Goal: Task Accomplishment & Management: Manage account settings

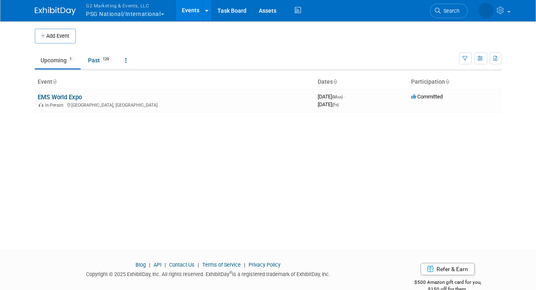
click at [109, 14] on button "G2 Marketing & Events, LLC PSG National/International" at bounding box center [130, 10] width 89 height 21
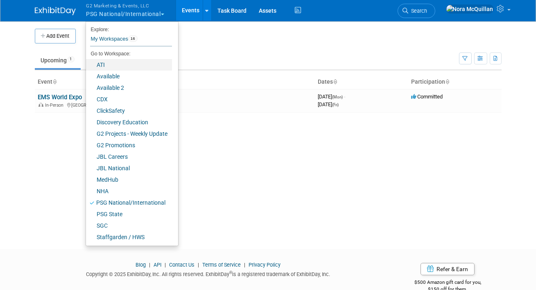
click at [107, 66] on link "ATI" at bounding box center [129, 64] width 86 height 11
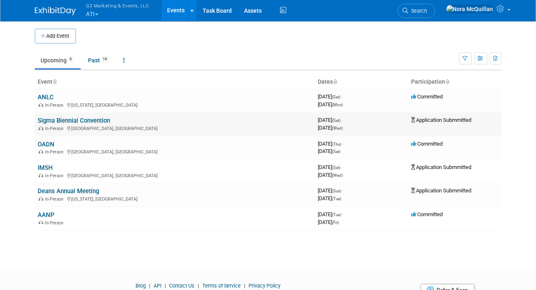
click at [53, 119] on link "Sigma Biennial Convention" at bounding box center [74, 120] width 73 height 7
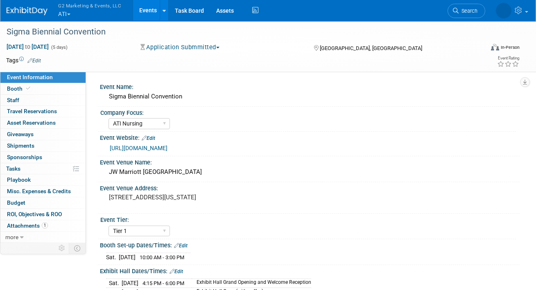
select select "ATI Nursing"
select select "Tier 1"
click at [31, 85] on link "Booth" at bounding box center [42, 88] width 85 height 11
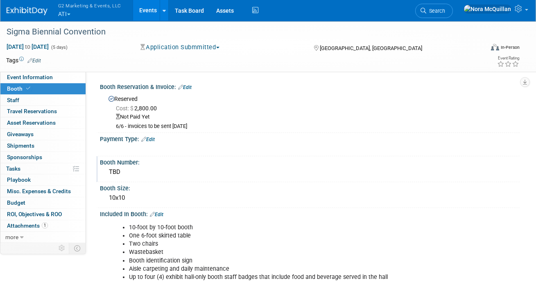
click at [128, 171] on div "TBD" at bounding box center [310, 172] width 408 height 13
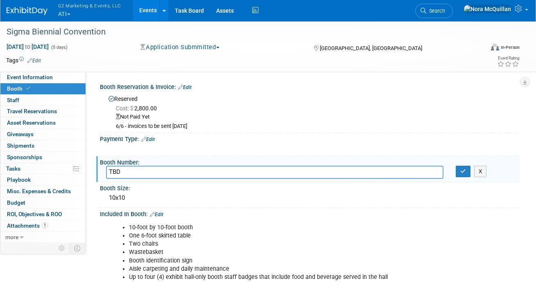
click at [120, 172] on input "TBD" at bounding box center [275, 172] width 338 height 13
type input "40"
click at [461, 172] on icon "button" at bounding box center [464, 170] width 6 height 5
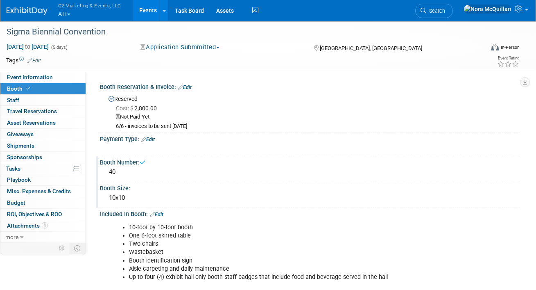
click at [132, 196] on div "10x10" at bounding box center [310, 197] width 408 height 13
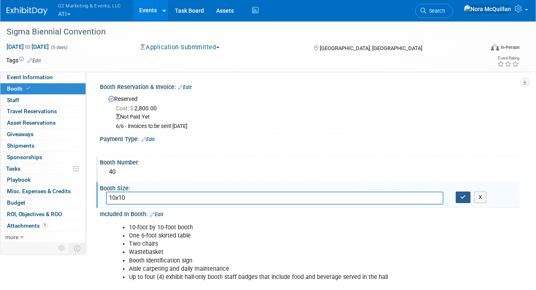
click at [463, 196] on icon "button" at bounding box center [464, 196] width 6 height 5
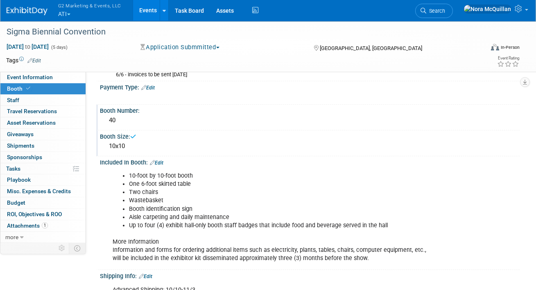
scroll to position [52, 0]
click at [41, 78] on span "Event Information" at bounding box center [30, 77] width 46 height 7
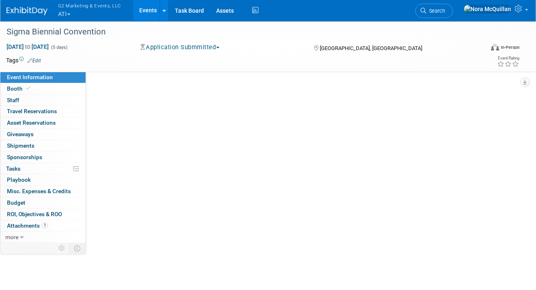
scroll to position [0, 0]
select select "ATI Nursing"
select select "Tier 1"
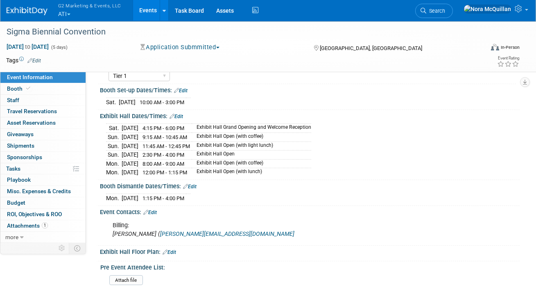
scroll to position [177, 0]
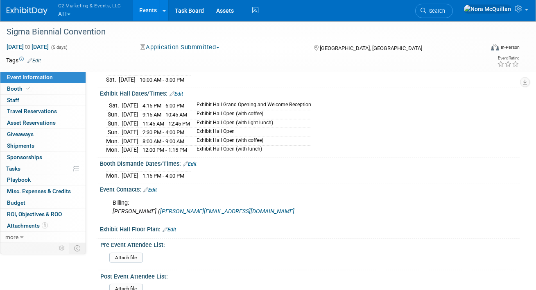
click at [173, 227] on link "Edit" at bounding box center [170, 230] width 14 height 6
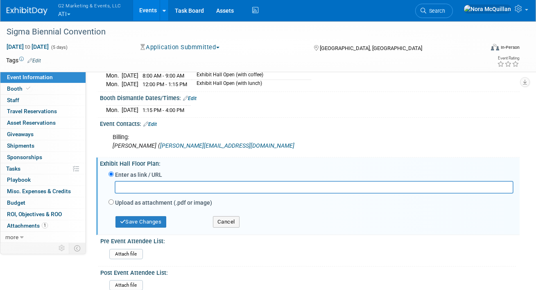
scroll to position [254, 0]
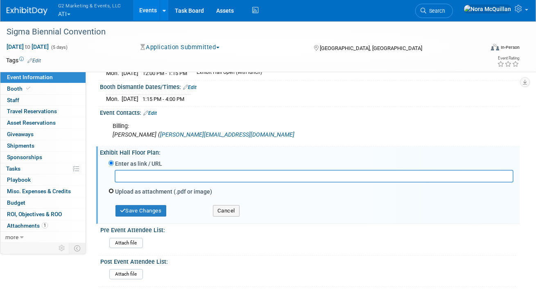
click at [111, 188] on input "Upload as attachment (.pdf or image)" at bounding box center [111, 190] width 5 height 5
radio input "true"
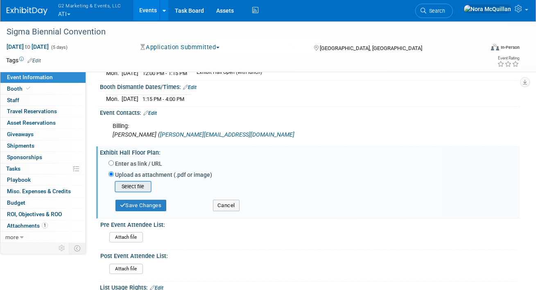
click at [132, 182] on input "file" at bounding box center [102, 187] width 98 height 10
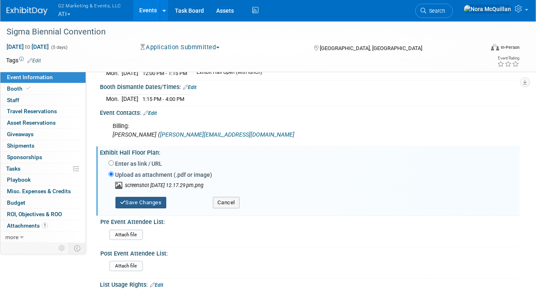
click at [154, 198] on button "Save Changes" at bounding box center [141, 202] width 51 height 11
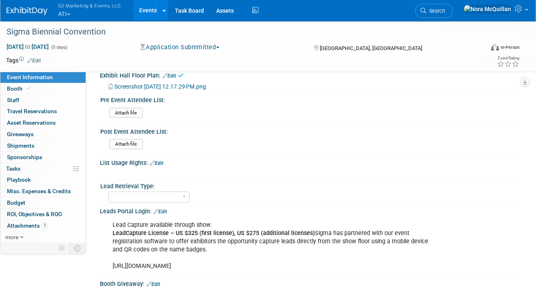
scroll to position [355, 0]
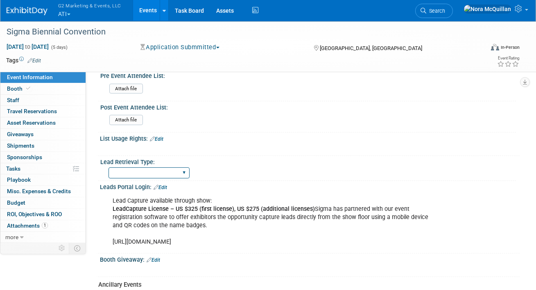
click at [141, 168] on select "Show Rented App/Device Internal Link" at bounding box center [149, 172] width 81 height 11
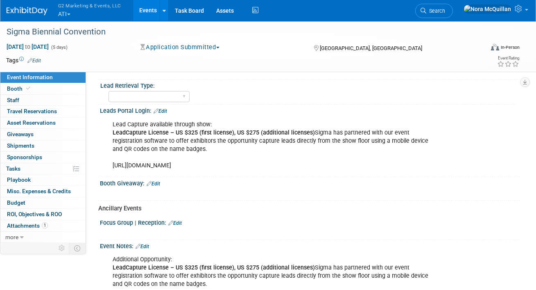
scroll to position [430, 0]
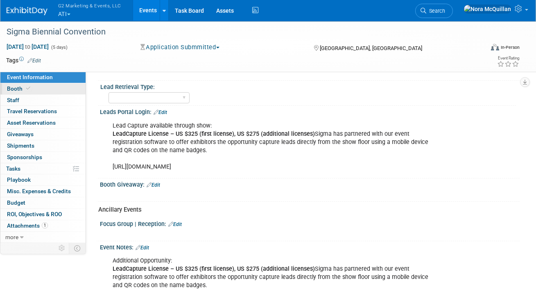
click at [28, 89] on icon at bounding box center [28, 88] width 4 height 5
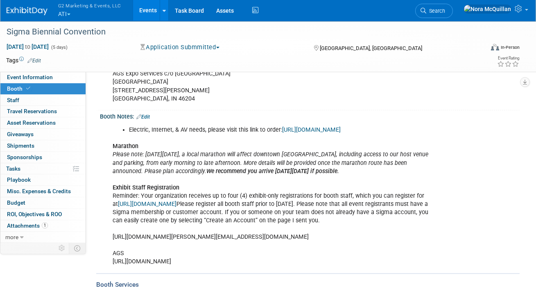
scroll to position [376, 0]
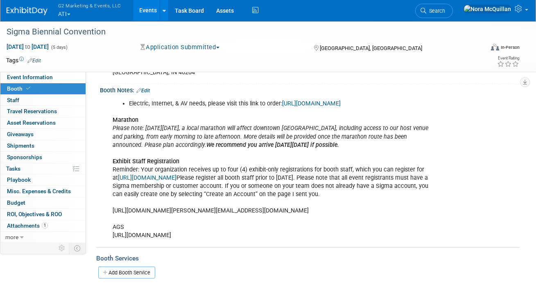
click at [150, 88] on link "Edit" at bounding box center [143, 91] width 14 height 6
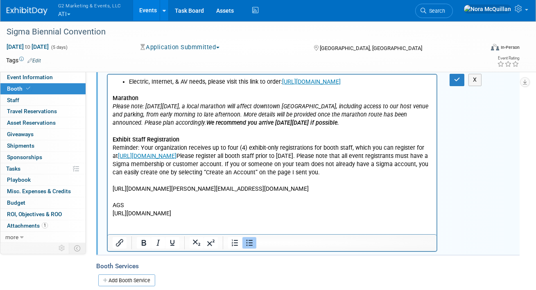
scroll to position [402, 0]
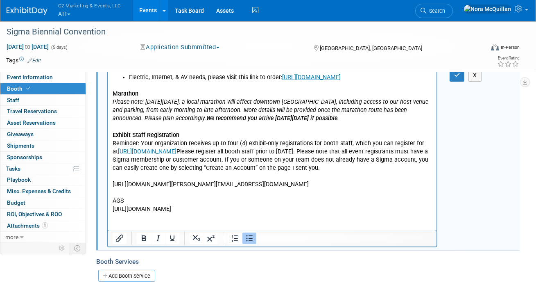
click at [434, 213] on html "Electric, Internet, & AV needs, please visit this link to order: https://markey…" at bounding box center [271, 141] width 329 height 143
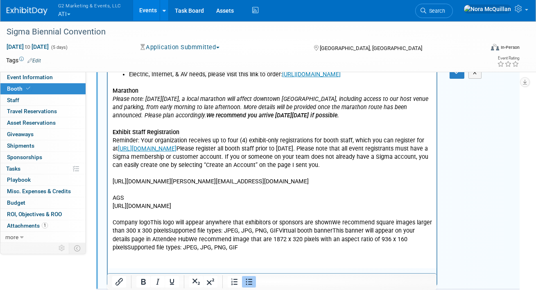
scroll to position [388, 0]
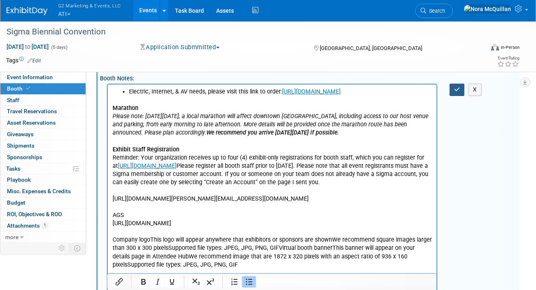
click at [459, 90] on icon "button" at bounding box center [457, 89] width 6 height 6
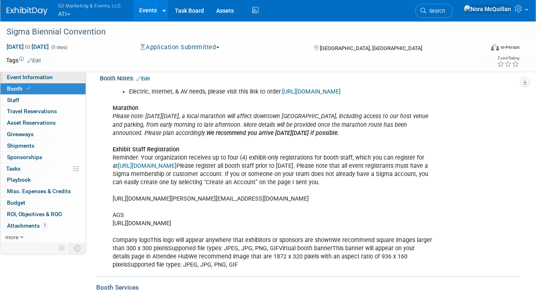
click at [60, 75] on link "Event Information" at bounding box center [42, 77] width 85 height 11
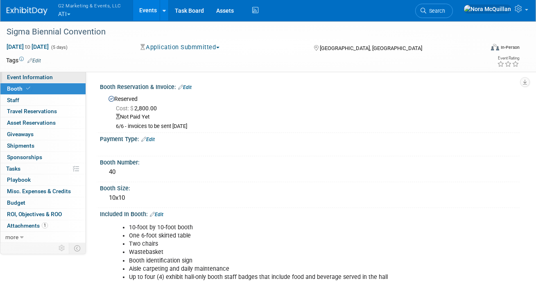
select select "ATI Nursing"
select select "Tier 1"
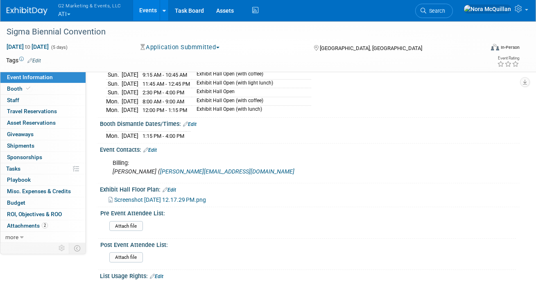
scroll to position [216, 0]
click at [151, 148] on link "Edit" at bounding box center [150, 151] width 14 height 6
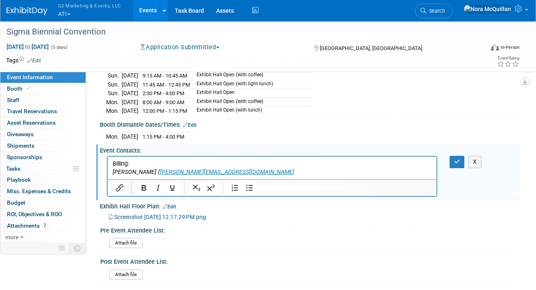
scroll to position [0, 0]
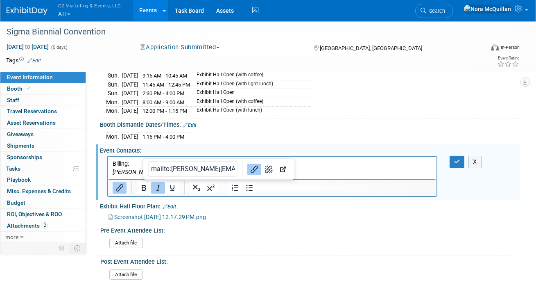
click at [221, 173] on p "Billing: Chris Beaman ( chris@sigmanursing.org" at bounding box center [272, 168] width 320 height 16
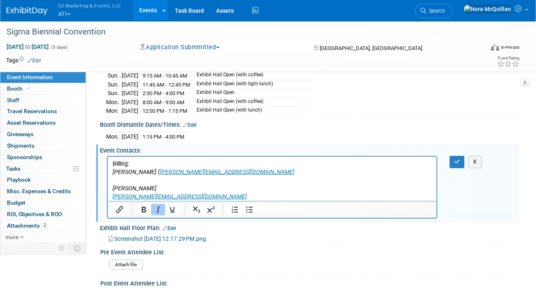
click at [136, 191] on icon "[PERSON_NAME]" at bounding box center [134, 188] width 44 height 7
click at [155, 205] on icon "Italic" at bounding box center [158, 209] width 10 height 10
click at [460, 159] on icon "button" at bounding box center [457, 162] width 6 height 6
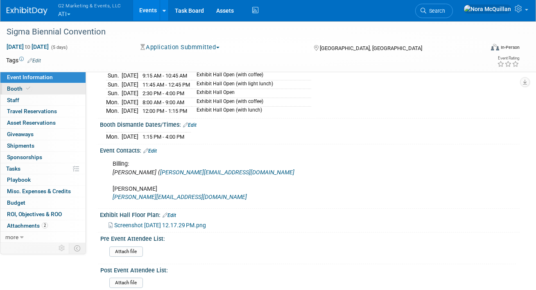
click at [58, 87] on link "Booth" at bounding box center [42, 88] width 85 height 11
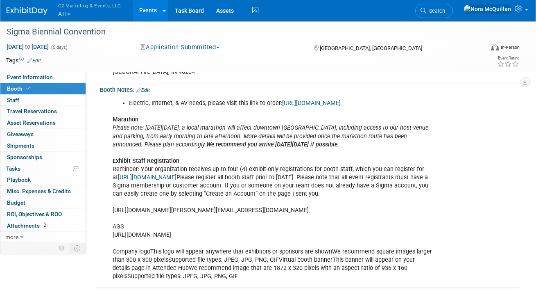
scroll to position [380, 0]
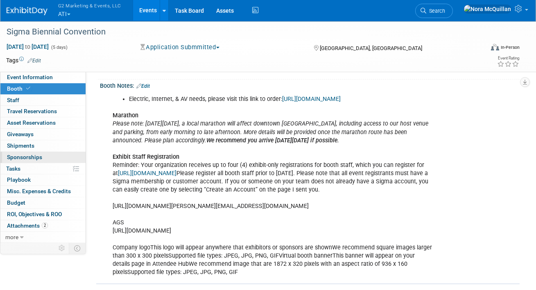
click at [33, 155] on span "Sponsorships 0" at bounding box center [24, 157] width 35 height 7
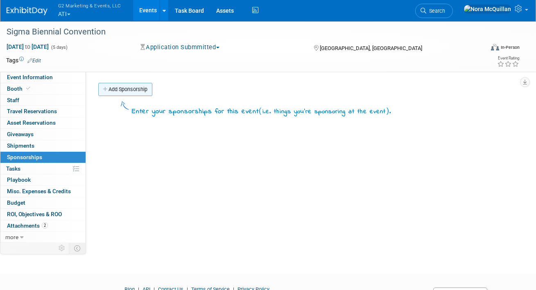
click at [139, 89] on link "Add Sponsorship" at bounding box center [125, 89] width 54 height 13
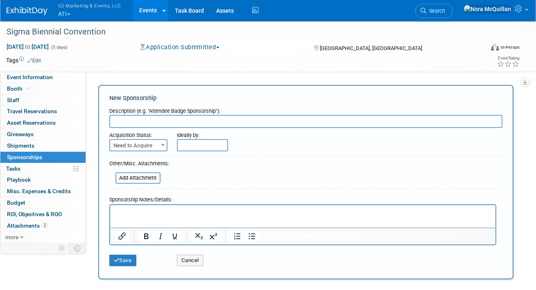
click at [148, 216] on html at bounding box center [303, 209] width 386 height 11
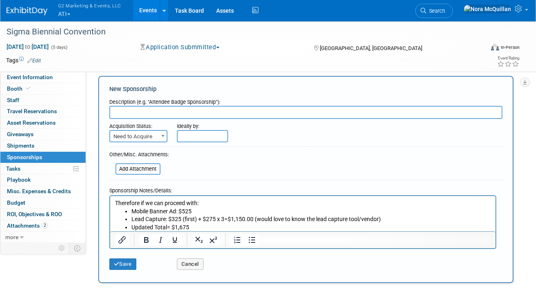
scroll to position [11, 0]
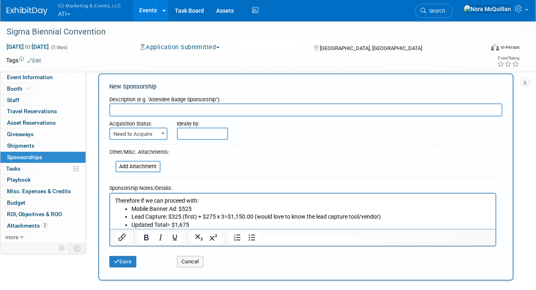
click at [139, 110] on input "text" at bounding box center [305, 109] width 393 height 13
type input "Mobile App Banner Ad & Lead Capture"
click at [125, 261] on button "Save" at bounding box center [122, 261] width 27 height 11
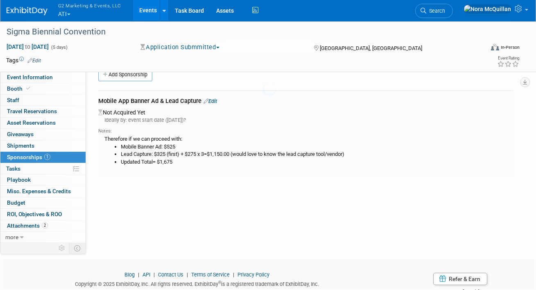
scroll to position [17, 0]
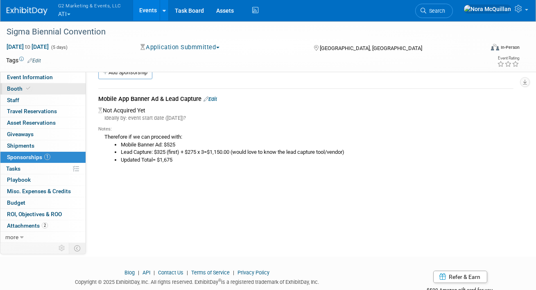
click at [26, 88] on icon at bounding box center [28, 88] width 4 height 5
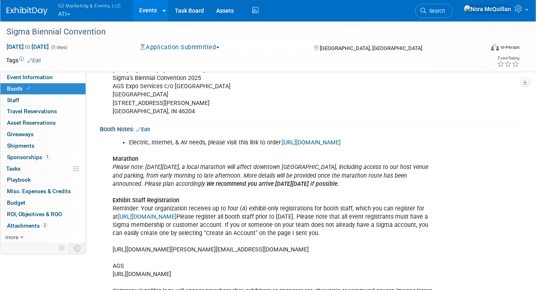
scroll to position [340, 0]
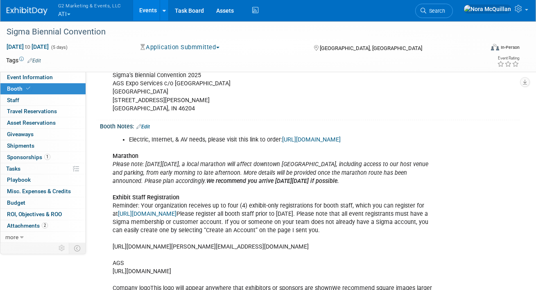
click at [168, 212] on link "https://cvent.me/B9Q3oD?rt=e_VI1CP790-6ffmDICPwbg&RefId=Exhibitor" at bounding box center [147, 213] width 59 height 7
click at [15, 98] on span "Staff 0" at bounding box center [13, 100] width 12 height 7
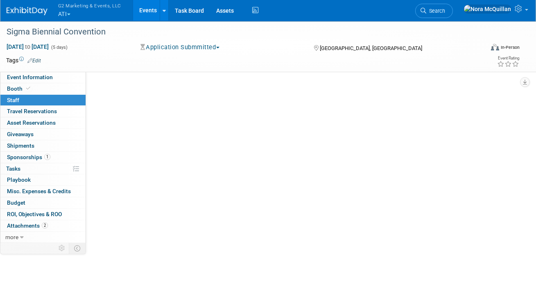
scroll to position [0, 0]
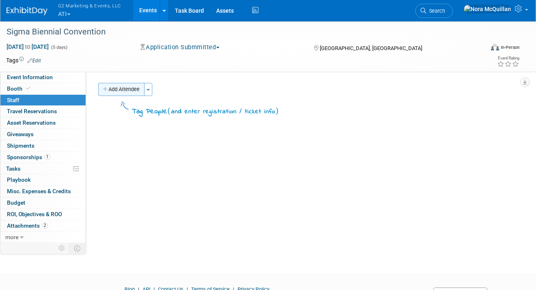
click at [118, 88] on button "Add Attendee" at bounding box center [121, 89] width 46 height 13
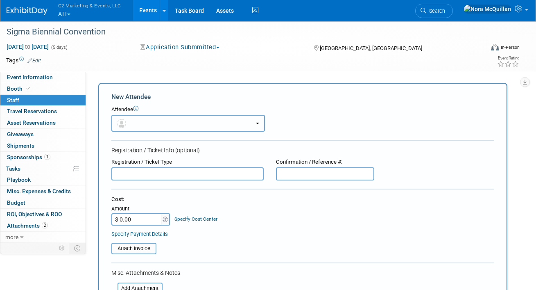
click at [145, 118] on button "button" at bounding box center [188, 123] width 154 height 17
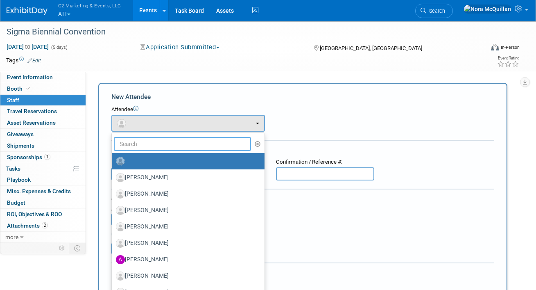
click at [139, 145] on input "text" at bounding box center [182, 144] width 137 height 14
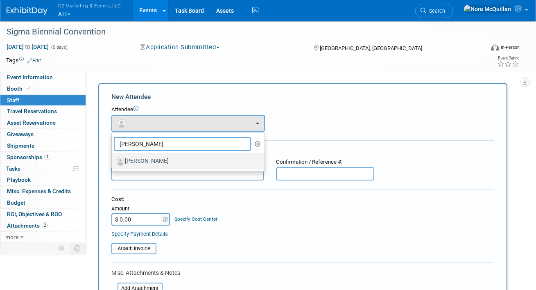
type input "amanda"
click at [146, 163] on label "[PERSON_NAME]" at bounding box center [186, 160] width 141 height 13
click at [113, 163] on input "[PERSON_NAME]" at bounding box center [110, 159] width 5 height 5
select select "dc2691af-11ff-461a-8207-9a1fa4147cb8"
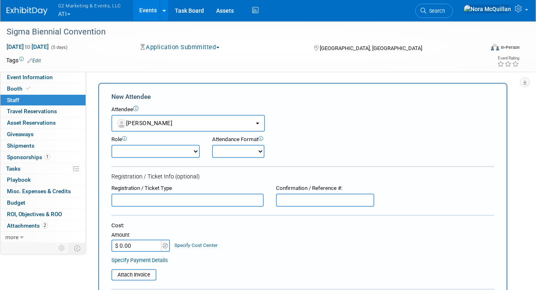
click at [158, 152] on select "Demonstrator Expo Hall Only Full Conference Badge Host Planner Presenter Sales …" at bounding box center [155, 151] width 89 height 13
select select "200"
click at [111, 145] on select "Demonstrator Expo Hall Only Full Conference Badge Host Planner Presenter Sales …" at bounding box center [155, 151] width 89 height 13
click at [223, 155] on select "Onsite Remote" at bounding box center [238, 151] width 52 height 13
select select "1"
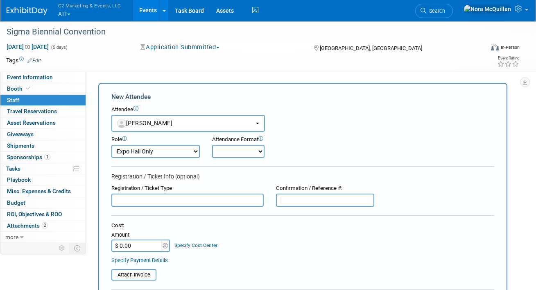
click at [212, 145] on select "Onsite Remote" at bounding box center [238, 151] width 52 height 13
click at [299, 204] on input "text" at bounding box center [325, 199] width 98 height 13
paste input "DXN8MPGH96S"
type input "DXN8MPGH96S"
click at [134, 198] on input "text" at bounding box center [187, 199] width 152 height 13
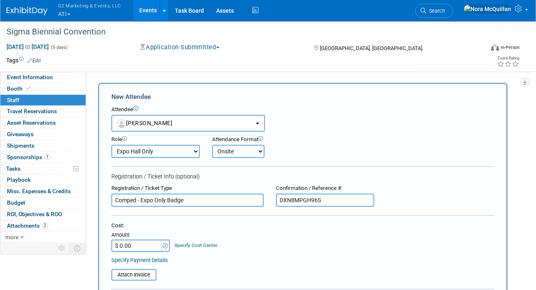
type input "Comped - Expo Only Badge"
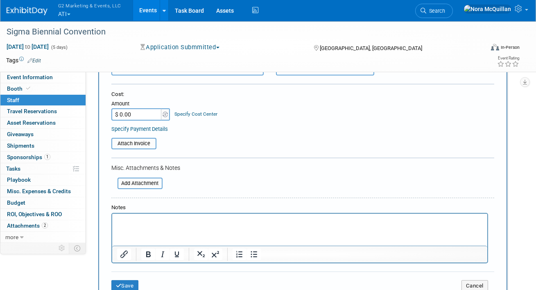
click at [162, 225] on html at bounding box center [299, 218] width 375 height 11
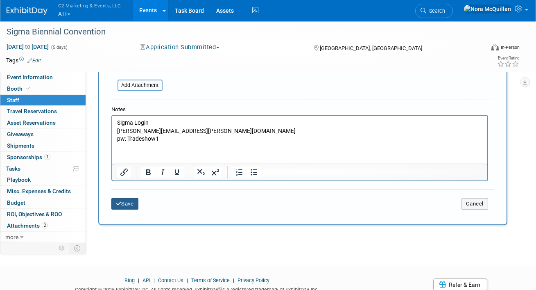
click at [131, 204] on button "Save" at bounding box center [124, 203] width 27 height 11
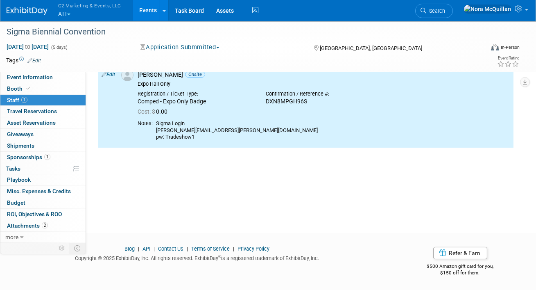
scroll to position [0, 0]
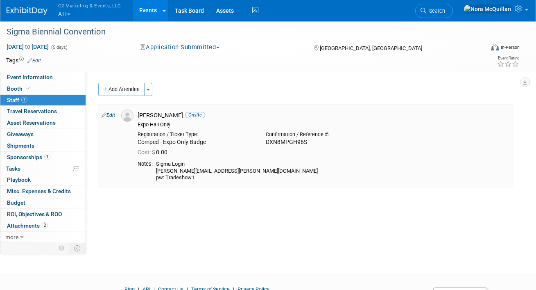
click at [112, 115] on link "Edit" at bounding box center [109, 115] width 14 height 6
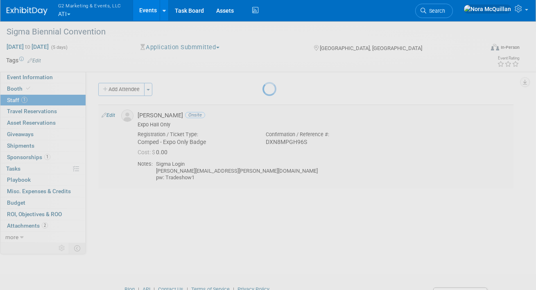
select select "dc2691af-11ff-461a-8207-9a1fa4147cb8"
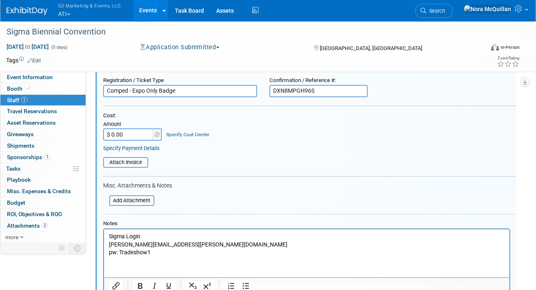
scroll to position [114, 0]
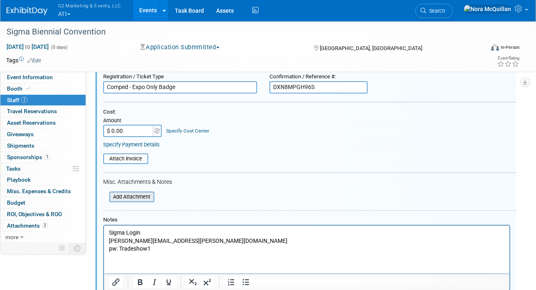
click at [146, 196] on input "file" at bounding box center [105, 196] width 98 height 9
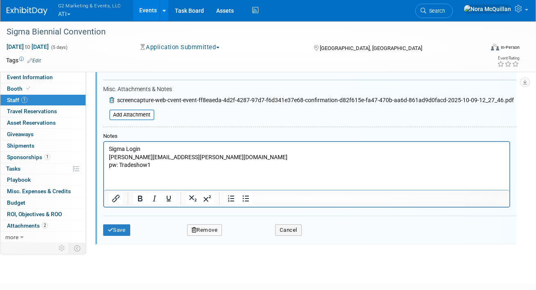
scroll to position [207, 0]
click at [120, 233] on button "Save" at bounding box center [116, 229] width 27 height 11
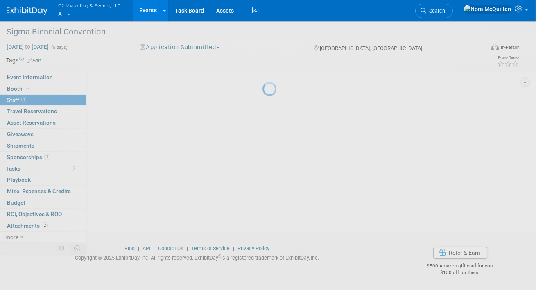
scroll to position [41, 0]
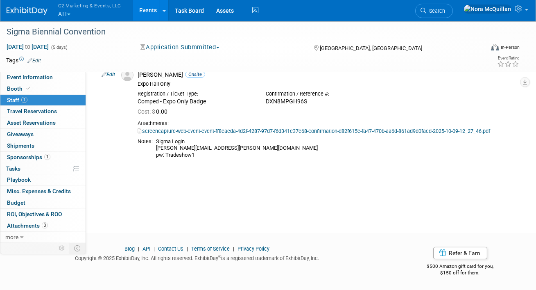
click at [190, 50] on button "Application Submmitted" at bounding box center [180, 47] width 85 height 9
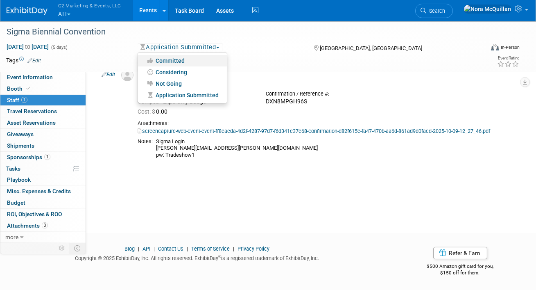
click at [177, 61] on link "Committed" at bounding box center [182, 60] width 89 height 11
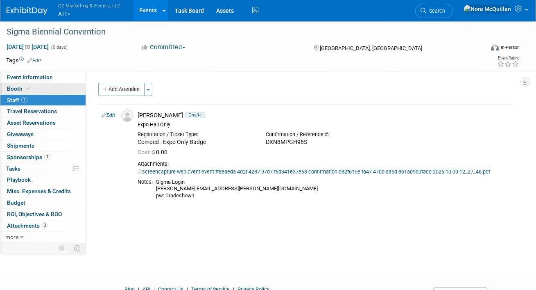
click at [36, 89] on link "Booth" at bounding box center [42, 88] width 85 height 11
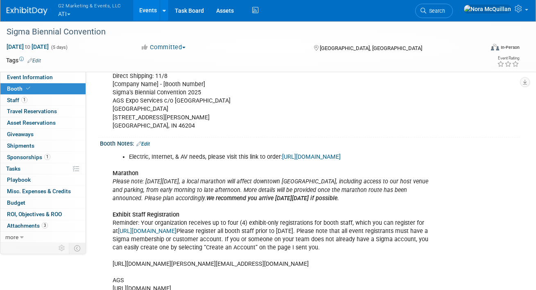
scroll to position [342, 0]
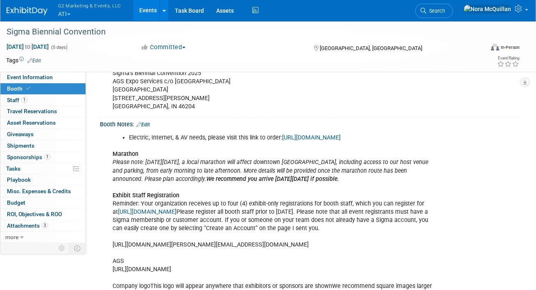
click at [159, 210] on link "https://cvent.me/B9Q3oD?rt=e_VI1CP790-6ffmDICPwbg&RefId=Exhibitor" at bounding box center [147, 211] width 59 height 7
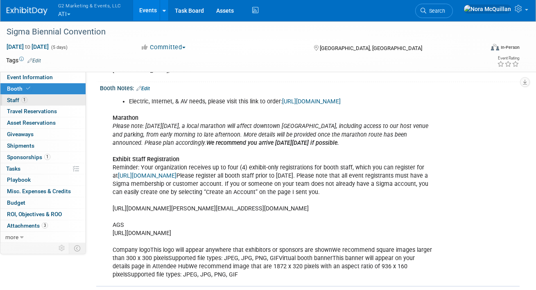
click at [14, 100] on span "Staff 1" at bounding box center [17, 100] width 20 height 7
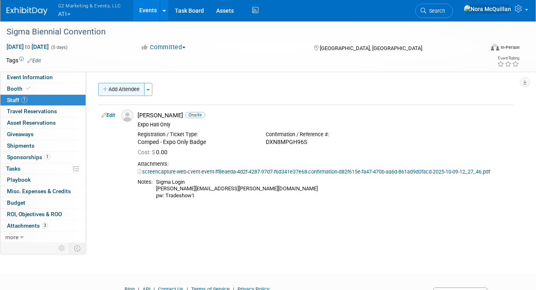
click at [119, 89] on button "Add Attendee" at bounding box center [121, 89] width 46 height 13
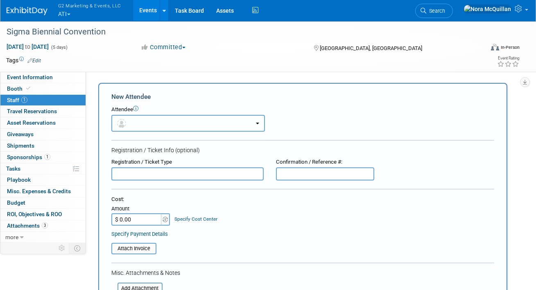
click at [170, 122] on button "button" at bounding box center [188, 123] width 154 height 17
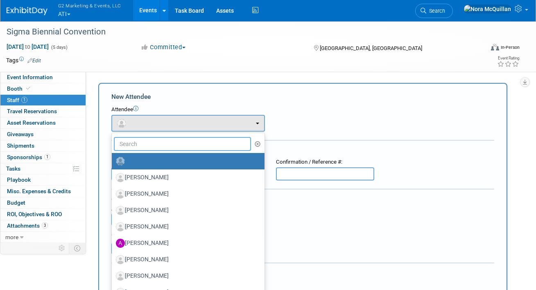
click at [160, 142] on input "text" at bounding box center [182, 144] width 137 height 14
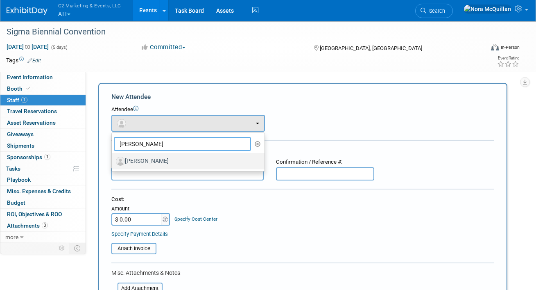
type input "josh"
click at [159, 158] on label "Josh McFarland" at bounding box center [186, 160] width 141 height 13
click at [113, 158] on input "Josh McFarland" at bounding box center [110, 159] width 5 height 5
select select "58aed437-098c-480b-b9c8-6cd2e42e87d4"
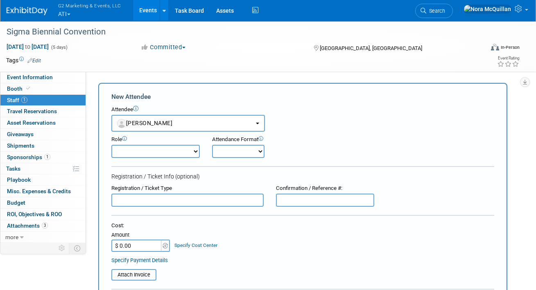
click at [193, 152] on select "Demonstrator Expo Hall Only Full Conference Badge Host Planner Presenter Sales …" at bounding box center [155, 151] width 89 height 13
select select "200"
click at [111, 145] on select "Demonstrator Expo Hall Only Full Conference Badge Host Planner Presenter Sales …" at bounding box center [155, 151] width 89 height 13
click at [235, 151] on select "Onsite Remote" at bounding box center [238, 151] width 52 height 13
select select "1"
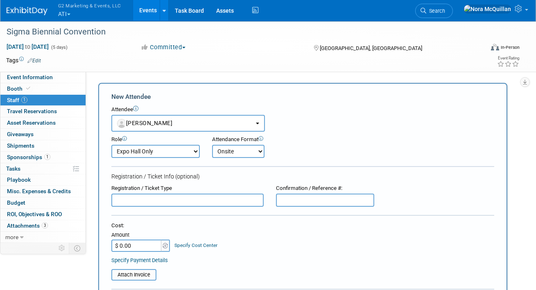
click at [212, 145] on select "Onsite Remote" at bounding box center [238, 151] width 52 height 13
click at [301, 199] on input "text" at bounding box center [325, 199] width 98 height 13
paste input "JKN4XPQPN29"
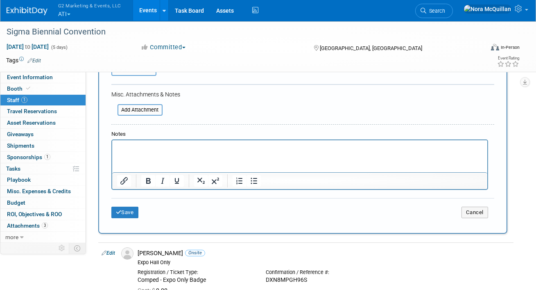
scroll to position [237, 0]
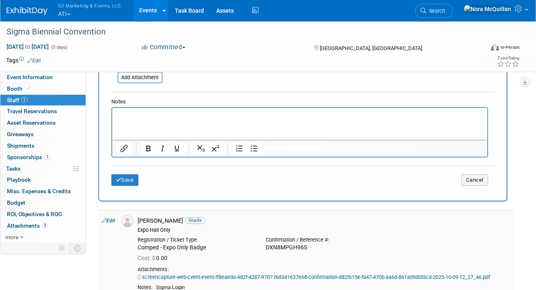
type input "JKN4XPQPN29"
click at [185, 247] on div "Comped - Expo Only Badge" at bounding box center [196, 247] width 116 height 7
copy div "Comped - Expo Only Badge"
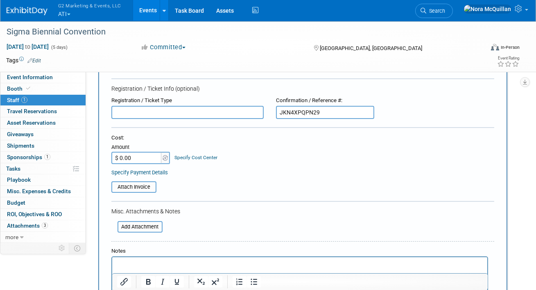
scroll to position [82, 0]
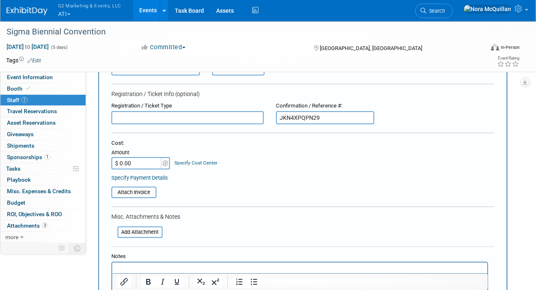
click at [184, 114] on input "text" at bounding box center [187, 117] width 152 height 13
paste input "Comped - Expo Only Badge"
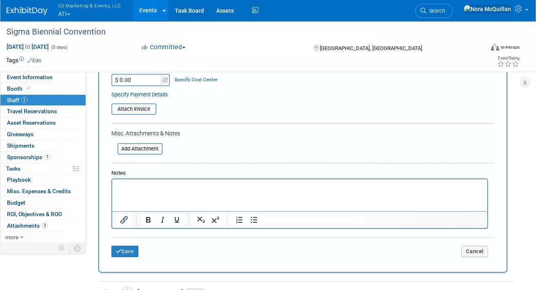
scroll to position [354, 0]
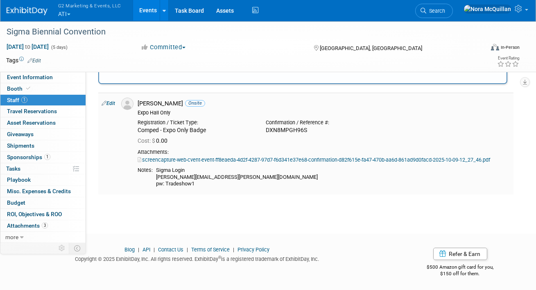
type input "Comped - Expo Only Badge"
drag, startPoint x: 198, startPoint y: 181, endPoint x: 158, endPoint y: 168, distance: 42.5
click at [158, 168] on div "Sigma Login amanda.jamison@atitesting.com pw: Tradeshow1" at bounding box center [333, 177] width 354 height 20
copy div "Sigma Login amanda.jamison@atitesting.com pw: Tradeshow1"
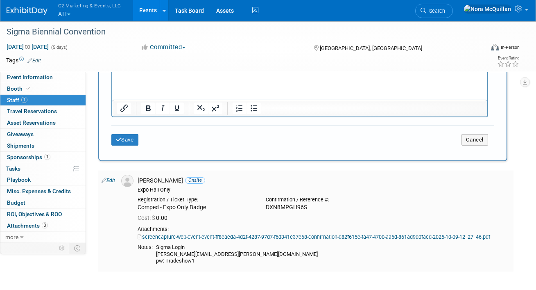
scroll to position [232, 0]
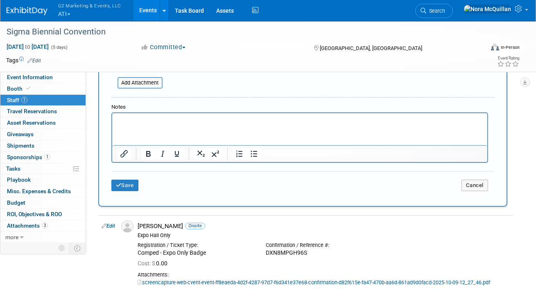
click at [139, 122] on p "Rich Text Area. Press ALT-0 for help." at bounding box center [300, 120] width 366 height 8
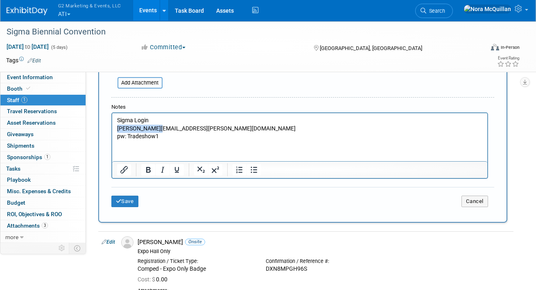
drag, startPoint x: 159, startPoint y: 130, endPoint x: 116, endPoint y: 131, distance: 43.0
click at [116, 131] on body "Sigma Login amanda.jamison@atitesting.com pw: Tradeshow1" at bounding box center [299, 128] width 367 height 24
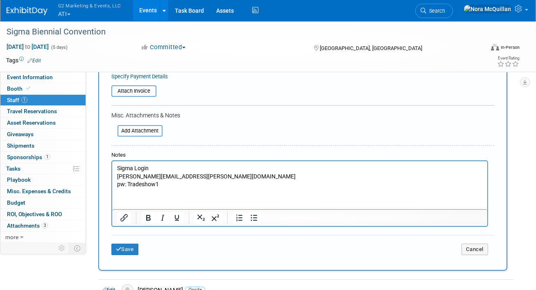
scroll to position [180, 0]
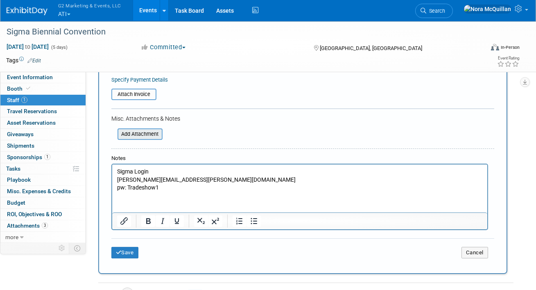
click at [140, 132] on input "file" at bounding box center [113, 134] width 98 height 10
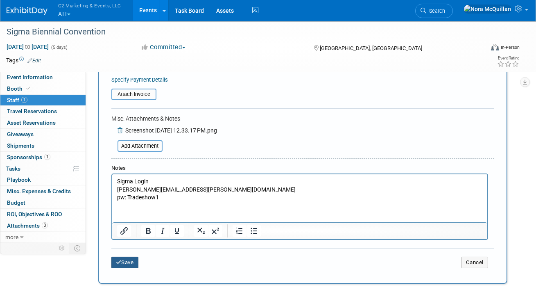
click at [124, 262] on button "Save" at bounding box center [124, 262] width 27 height 11
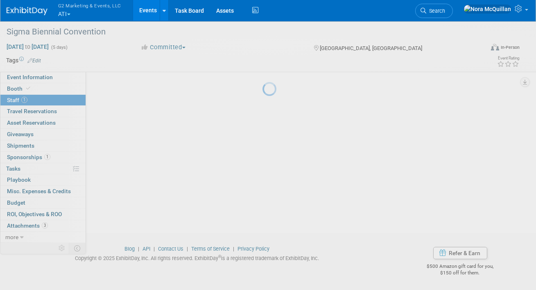
scroll to position [114, 0]
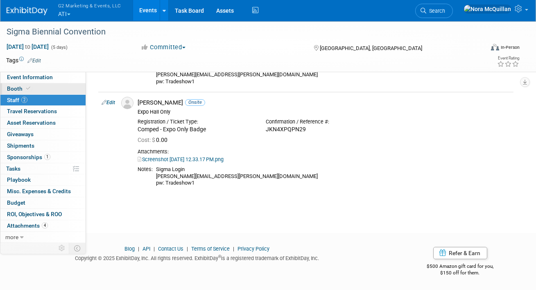
click at [42, 89] on link "Booth" at bounding box center [42, 88] width 85 height 11
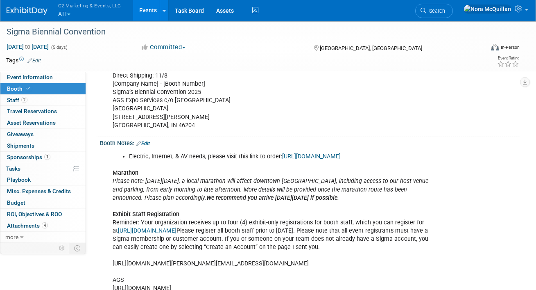
scroll to position [320, 0]
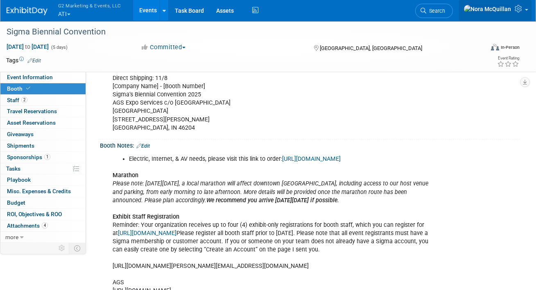
click at [529, 10] on link at bounding box center [495, 10] width 73 height 20
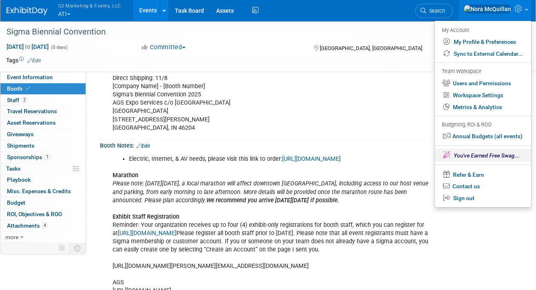
click at [480, 155] on span "You've Earned Free Swag" at bounding box center [484, 155] width 61 height 7
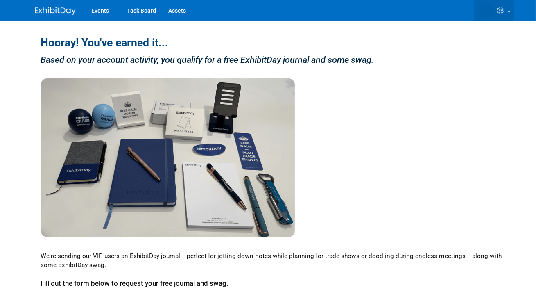
click at [509, 8] on link at bounding box center [494, 10] width 40 height 20
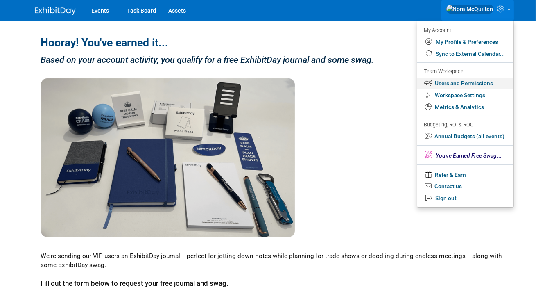
click at [459, 83] on link "Users and Permissions" at bounding box center [466, 83] width 96 height 12
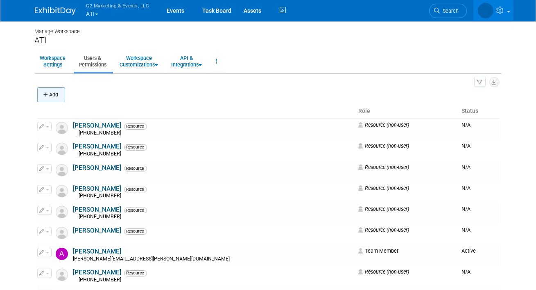
click at [57, 93] on button "Add" at bounding box center [51, 94] width 28 height 15
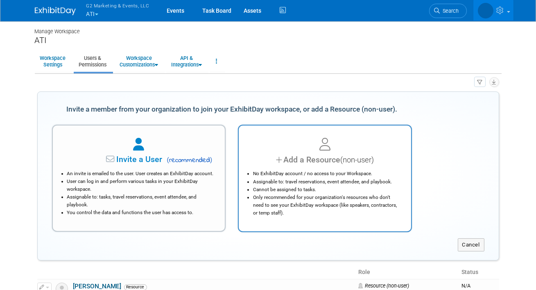
click at [283, 165] on div "Add a Resource (non-user)" at bounding box center [325, 160] width 152 height 12
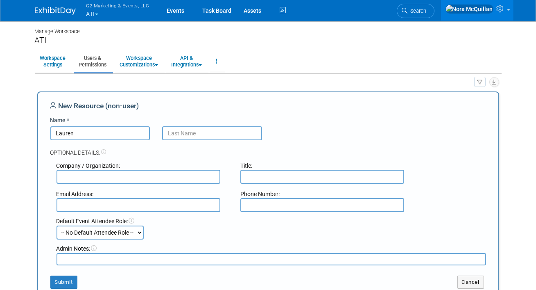
type input "Lauren"
type input "Bankes"
click at [132, 205] on input "text" at bounding box center [139, 205] width 164 height 14
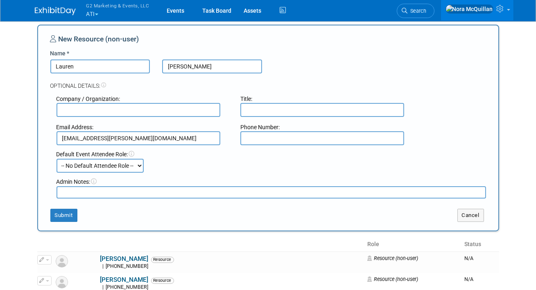
scroll to position [71, 0]
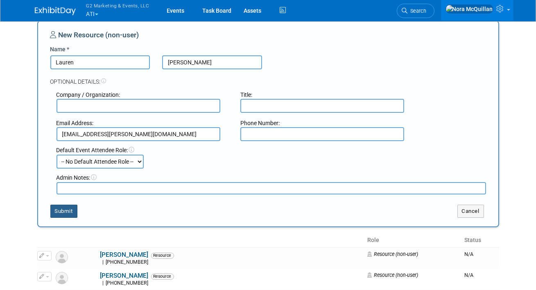
type input "[EMAIL_ADDRESS][PERSON_NAME][DOMAIN_NAME]"
click at [64, 209] on button "Submit" at bounding box center [63, 210] width 27 height 13
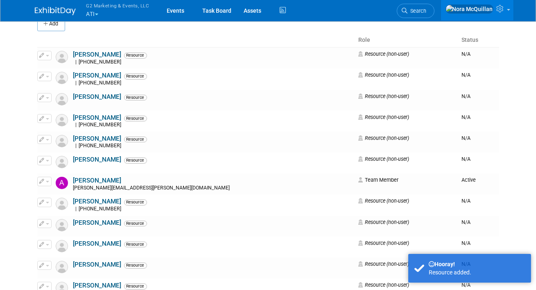
scroll to position [0, 0]
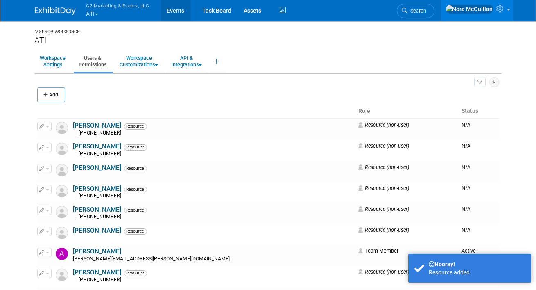
click at [174, 9] on link "Events" at bounding box center [176, 10] width 30 height 20
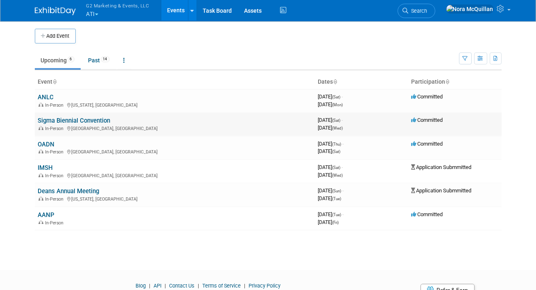
click at [57, 119] on link "Sigma Biennial Convention" at bounding box center [74, 120] width 73 height 7
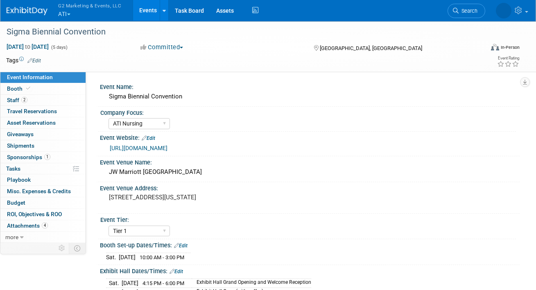
select select "ATI Nursing"
select select "Tier 1"
click at [15, 102] on span "Staff 2" at bounding box center [17, 100] width 20 height 7
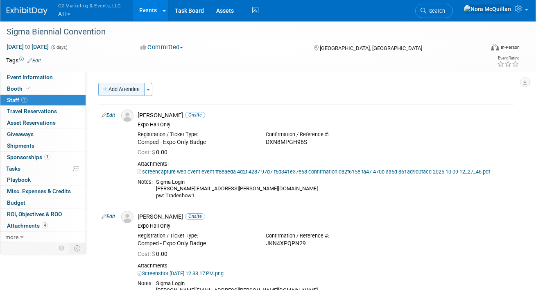
click at [132, 88] on button "Add Attendee" at bounding box center [121, 89] width 46 height 13
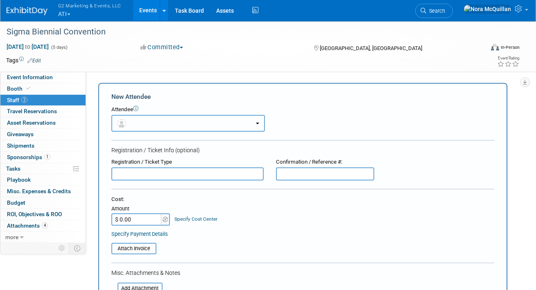
click at [152, 120] on button "button" at bounding box center [188, 123] width 154 height 17
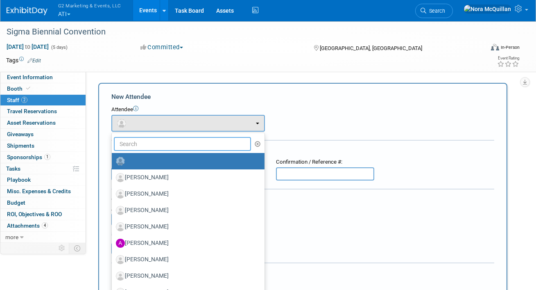
click at [150, 142] on input "text" at bounding box center [182, 144] width 137 height 14
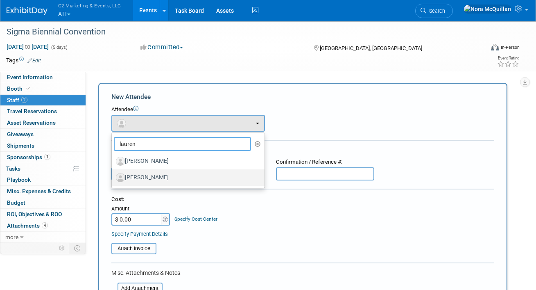
type input "lauren"
click at [152, 175] on label "[PERSON_NAME]" at bounding box center [186, 177] width 141 height 13
click at [113, 175] on input "[PERSON_NAME]" at bounding box center [110, 176] width 5 height 5
select select "1461435c-9fbd-4d4f-9b54-7bab5da4719e"
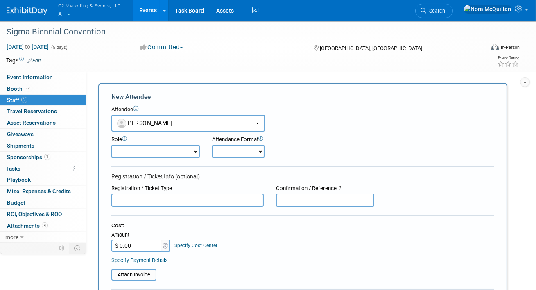
click at [175, 157] on select "Demonstrator [GEOGRAPHIC_DATA] Only Full Conference Badge Host Planner Presente…" at bounding box center [155, 151] width 89 height 13
select select "200"
click at [111, 145] on select "Demonstrator [GEOGRAPHIC_DATA] Only Full Conference Badge Host Planner Presente…" at bounding box center [155, 151] width 89 height 13
click at [231, 154] on select "Onsite Remote" at bounding box center [238, 151] width 52 height 13
select select "1"
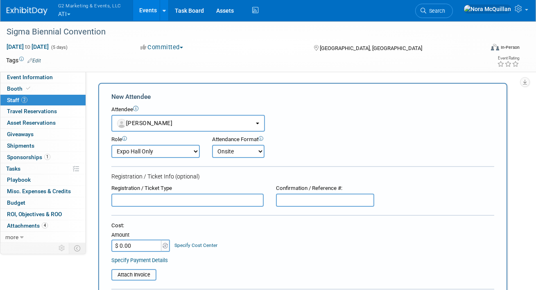
click at [212, 145] on select "Onsite Remote" at bounding box center [238, 151] width 52 height 13
click at [297, 196] on input "text" at bounding box center [325, 199] width 98 height 13
paste input "Z9NWVMSWR4W"
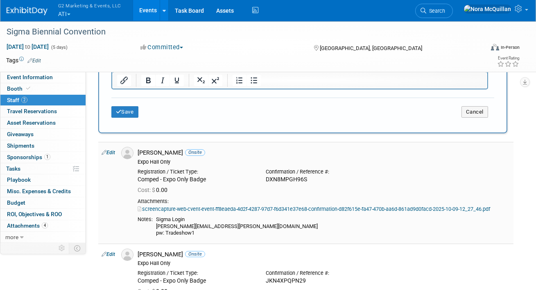
type input "Z9NWVMSWR4W"
click at [179, 177] on div "Comped - Expo Only Badge" at bounding box center [196, 179] width 116 height 7
copy div "Comped - Expo Only Badge"
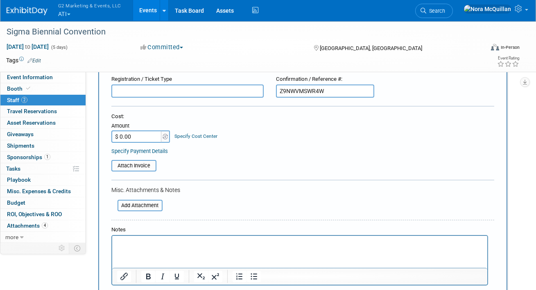
scroll to position [109, 0]
click at [149, 92] on input "text" at bounding box center [187, 91] width 152 height 13
paste input "Comped - Expo Only Badge"
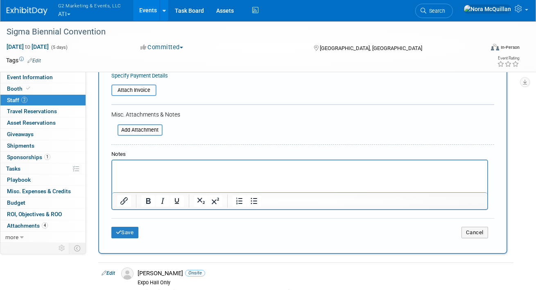
scroll to position [361, 0]
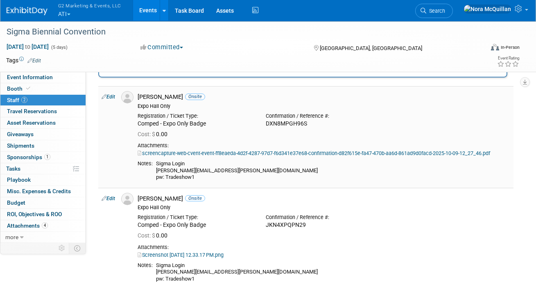
type input "Comped - Expo Only Badge"
drag, startPoint x: 196, startPoint y: 177, endPoint x: 155, endPoint y: 165, distance: 42.7
click at [155, 165] on td "Sigma Login amanda.jamison@atitesting.com pw: Tradeshow1" at bounding box center [332, 170] width 358 height 20
copy div "Sigma Login amanda.jamison@atitesting.com pw: Tradeshow1"
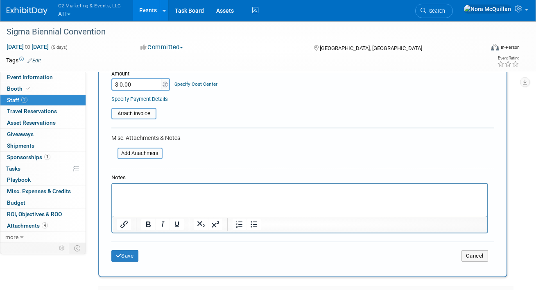
scroll to position [160, 0]
click at [150, 190] on p "Rich Text Area. Press ALT-0 for help." at bounding box center [300, 192] width 366 height 8
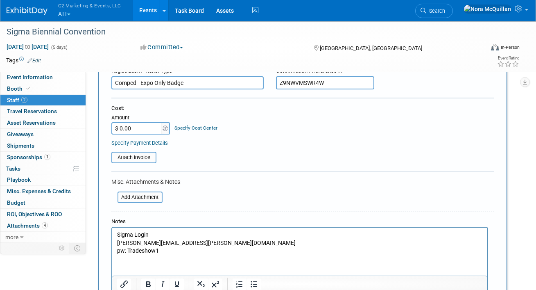
scroll to position [142, 0]
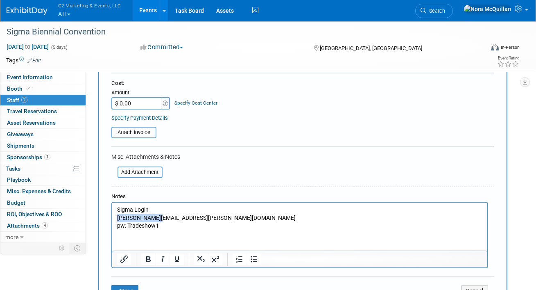
drag, startPoint x: 159, startPoint y: 219, endPoint x: 117, endPoint y: 219, distance: 42.6
click at [117, 219] on p "Sigma Login amanda.jamison@atitesting.com pw: Tradeshow1" at bounding box center [300, 218] width 366 height 24
click at [148, 172] on input "file" at bounding box center [113, 172] width 98 height 10
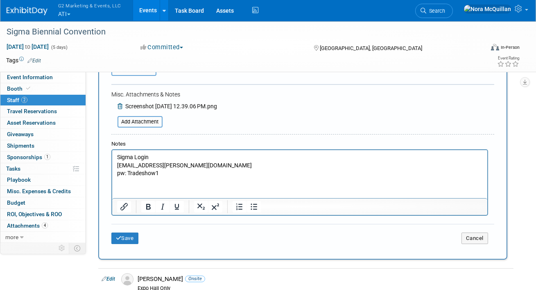
scroll to position [216, 0]
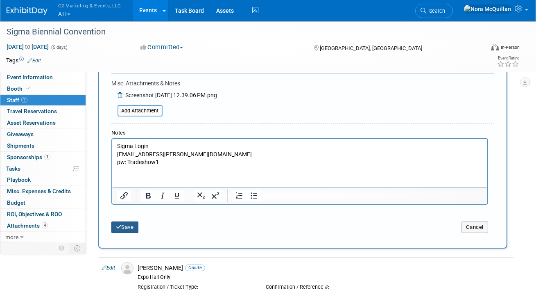
click at [122, 229] on button "Save" at bounding box center [124, 226] width 27 height 11
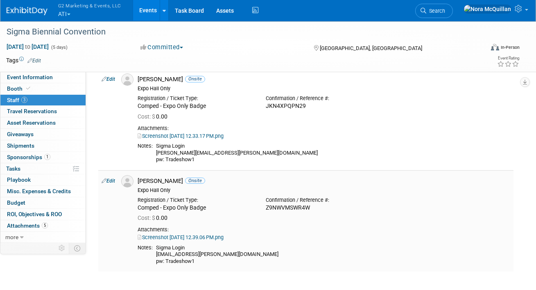
scroll to position [0, 0]
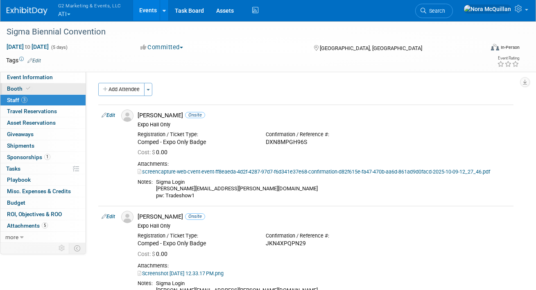
click at [44, 87] on link "Booth" at bounding box center [42, 88] width 85 height 11
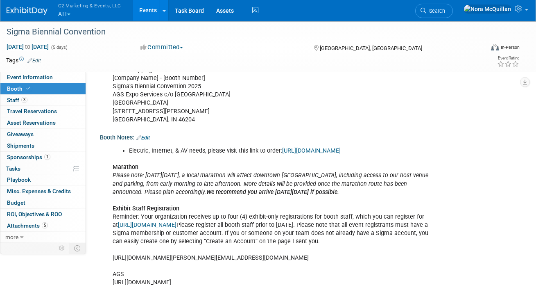
scroll to position [334, 0]
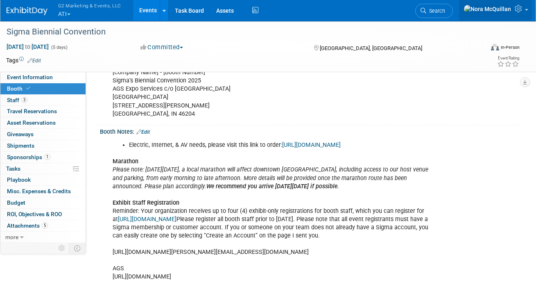
click at [522, 12] on icon at bounding box center [519, 8] width 9 height 7
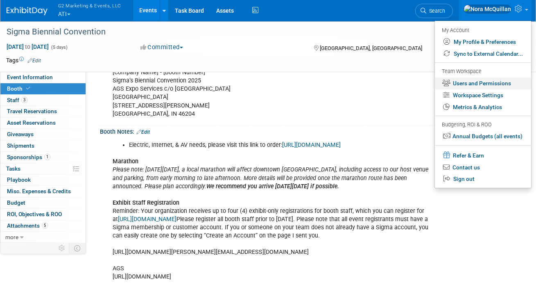
click at [479, 84] on link "Users and Permissions" at bounding box center [483, 83] width 96 height 12
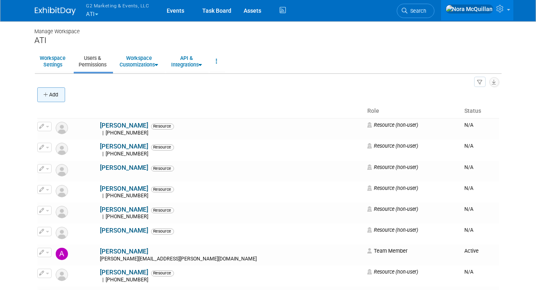
click at [51, 94] on button "Add" at bounding box center [51, 94] width 28 height 15
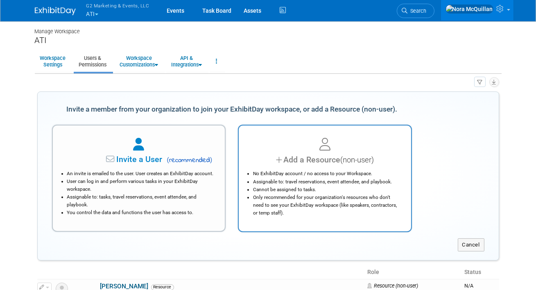
click at [299, 163] on div "Add a Resource (non-user)" at bounding box center [325, 160] width 152 height 12
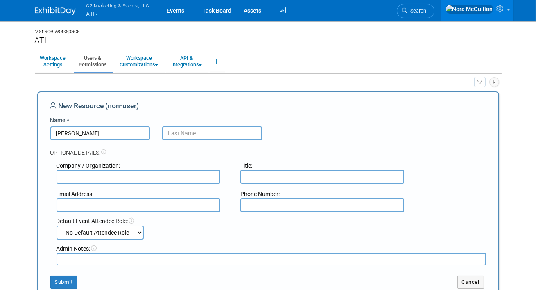
type input "Shannon"
type input "Davis"
click at [173, 207] on input "text" at bounding box center [139, 205] width 164 height 14
paste input "[PERSON_NAME][EMAIL_ADDRESS][PERSON_NAME][DOMAIN_NAME]"
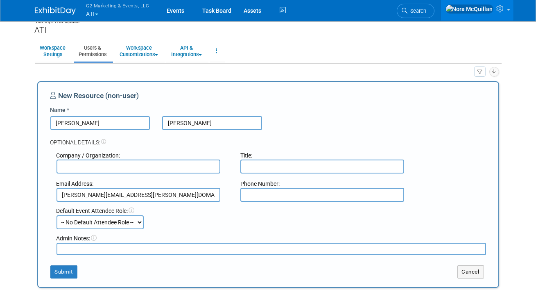
scroll to position [64, 0]
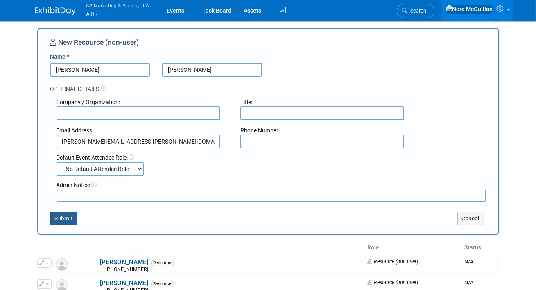
type input "[PERSON_NAME][EMAIL_ADDRESS][PERSON_NAME][DOMAIN_NAME]"
click at [70, 219] on button "Submit" at bounding box center [63, 218] width 27 height 13
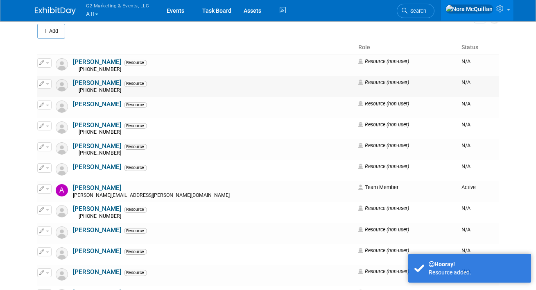
scroll to position [0, 0]
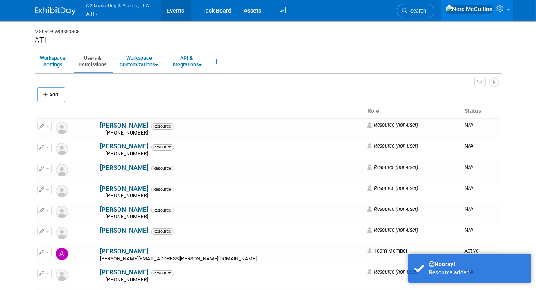
click at [172, 8] on link "Events" at bounding box center [176, 10] width 30 height 20
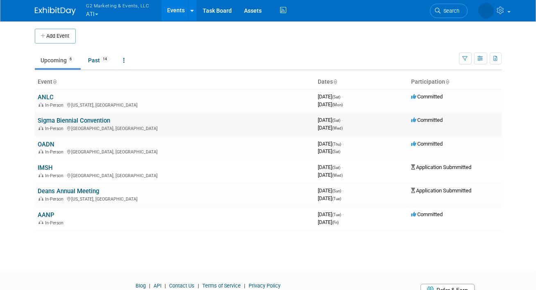
click at [50, 119] on link "Sigma Biennial Convention" at bounding box center [74, 120] width 73 height 7
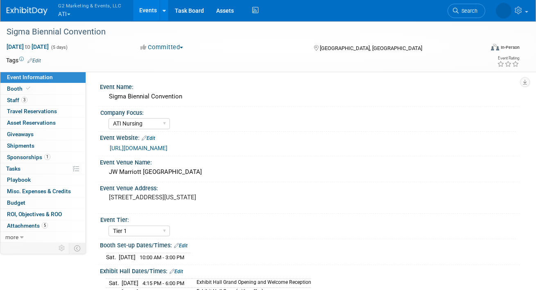
select select "ATI Nursing"
select select "Tier 1"
click at [14, 101] on span "Staff 3" at bounding box center [17, 100] width 20 height 7
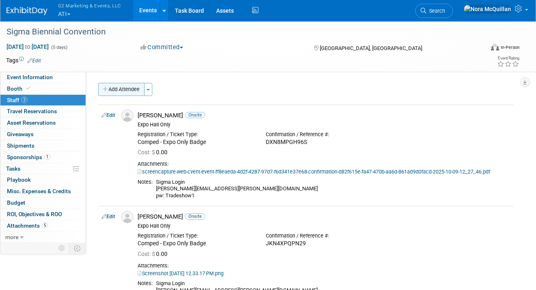
click at [132, 92] on button "Add Attendee" at bounding box center [121, 89] width 46 height 13
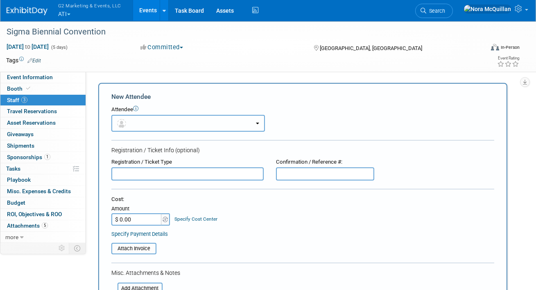
click at [141, 121] on button "button" at bounding box center [188, 123] width 154 height 17
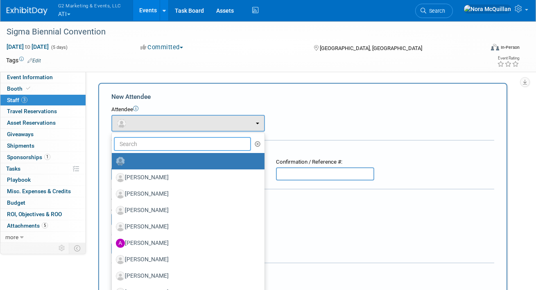
click at [142, 145] on input "text" at bounding box center [182, 144] width 137 height 14
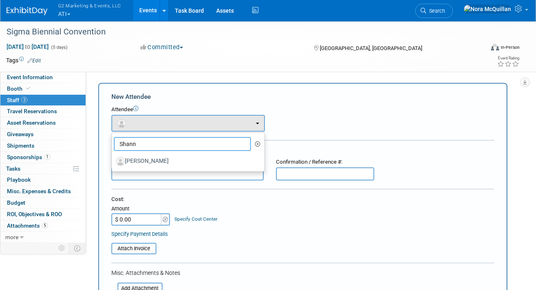
type input "Shann"
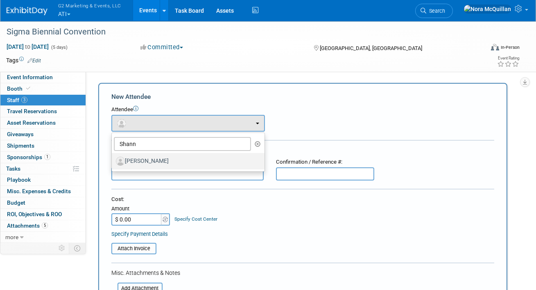
click at [143, 161] on label "[PERSON_NAME]" at bounding box center [186, 160] width 141 height 13
click at [113, 161] on input "[PERSON_NAME]" at bounding box center [110, 159] width 5 height 5
select select "8063f91e-7945-4851-bbb6-ab51e6512e4b"
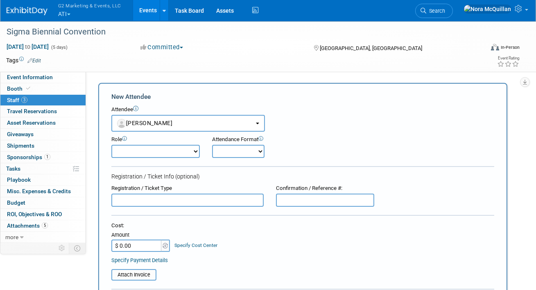
click at [142, 152] on select "Demonstrator Expo Hall Only Full Conference Badge Host Planner Presenter Sales …" at bounding box center [155, 151] width 89 height 13
select select "200"
click at [111, 145] on select "Demonstrator Expo Hall Only Full Conference Badge Host Planner Presenter Sales …" at bounding box center [155, 151] width 89 height 13
click at [242, 150] on select "Onsite Remote" at bounding box center [238, 151] width 52 height 13
select select "1"
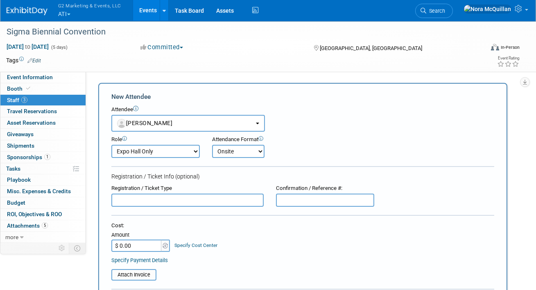
click at [212, 145] on select "Onsite Remote" at bounding box center [238, 151] width 52 height 13
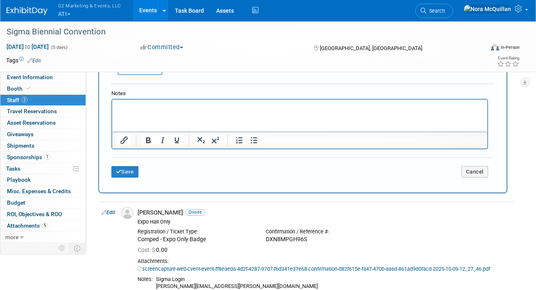
scroll to position [254, 0]
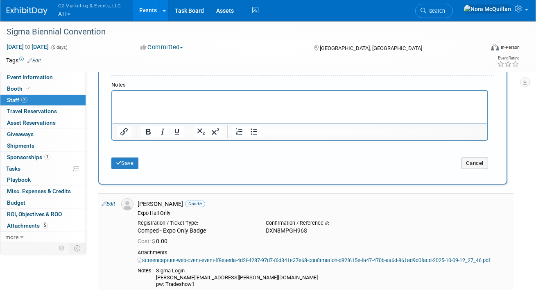
click at [164, 232] on div "Comped - Expo Only Badge" at bounding box center [196, 230] width 116 height 7
copy div "Comped - Expo Only Badge"
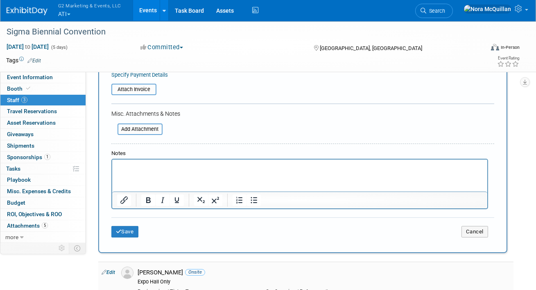
scroll to position [114, 0]
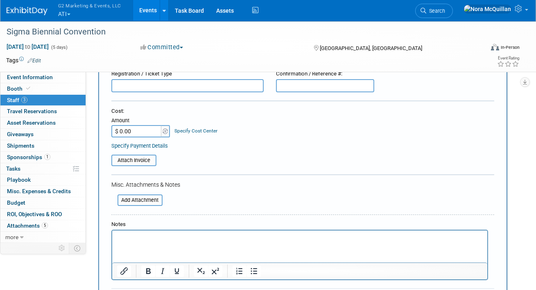
click at [148, 88] on input "text" at bounding box center [187, 85] width 152 height 13
paste input "Comped - Expo Only Badge"
type input "Comped - Expo Only Badge"
click at [292, 86] on input "text" at bounding box center [325, 85] width 98 height 13
paste input "K9N5QC2WCZC"
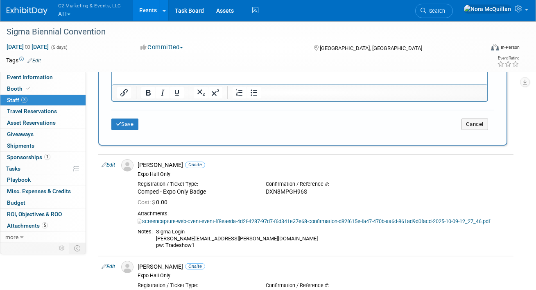
scroll to position [293, 0]
type input "K9N5QC2WCZC"
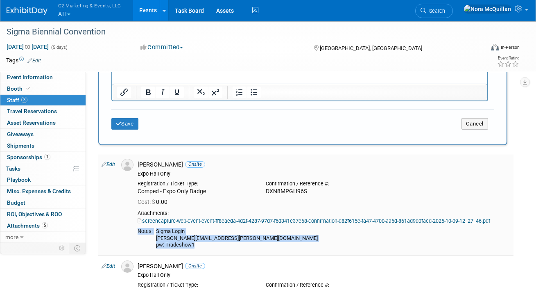
drag, startPoint x: 198, startPoint y: 245, endPoint x: 136, endPoint y: 233, distance: 62.2
click at [136, 233] on td "Amanda Jamison Onsite Expo Hall Only Registration / Ticket Type: Cost: $ 0.00" at bounding box center [323, 204] width 379 height 101
click at [171, 238] on div "Sigma Login amanda.jamison@atitesting.com pw: Tradeshow1" at bounding box center [333, 238] width 354 height 20
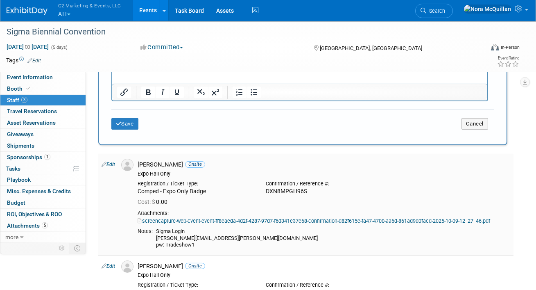
drag, startPoint x: 195, startPoint y: 241, endPoint x: 156, endPoint y: 231, distance: 40.4
click at [156, 231] on td "Sigma Login amanda.jamison@atitesting.com pw: Tradeshow1" at bounding box center [332, 238] width 358 height 20
copy div "Sigma Login amanda.jamison@atitesting.com pw: Tradeshow1"
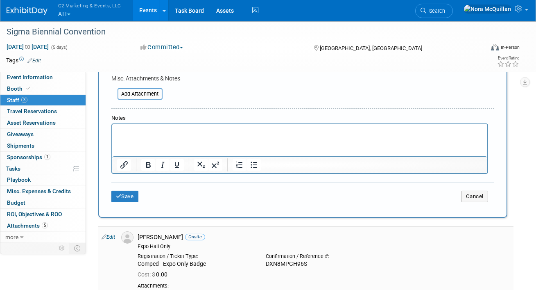
scroll to position [220, 0]
click at [133, 130] on p "Rich Text Area. Press ALT-0 for help." at bounding box center [300, 132] width 366 height 8
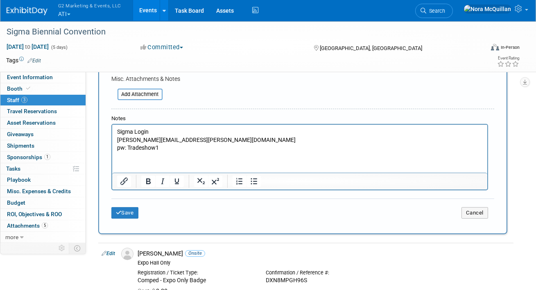
click at [166, 140] on p "Sigma Login amanda.jamison@atitesting.com pw: Tradeshow1" at bounding box center [300, 140] width 366 height 24
paste body "Rich Text Area. Press ALT-0 for help."
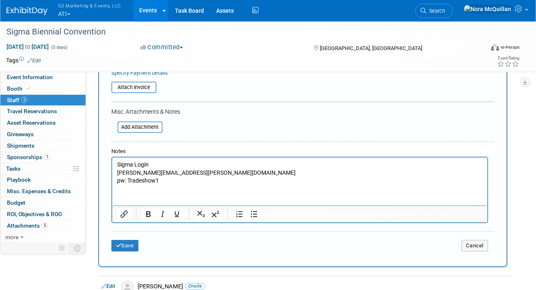
scroll to position [182, 0]
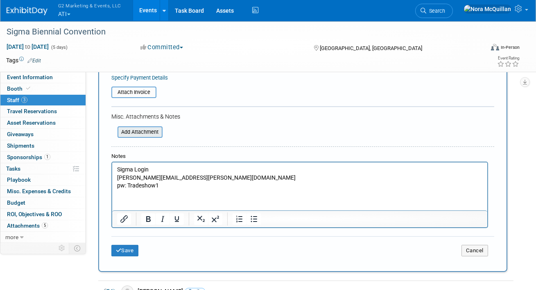
click at [145, 129] on input "file" at bounding box center [113, 132] width 98 height 10
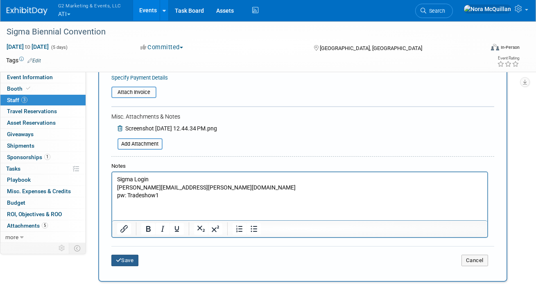
click at [123, 259] on button "Save" at bounding box center [124, 259] width 27 height 11
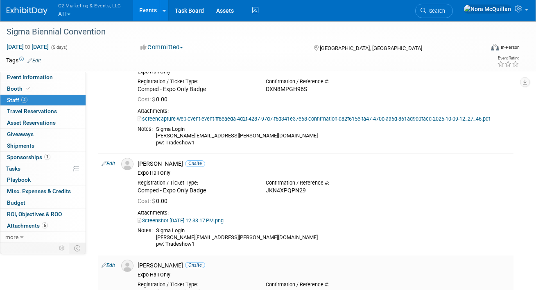
scroll to position [0, 0]
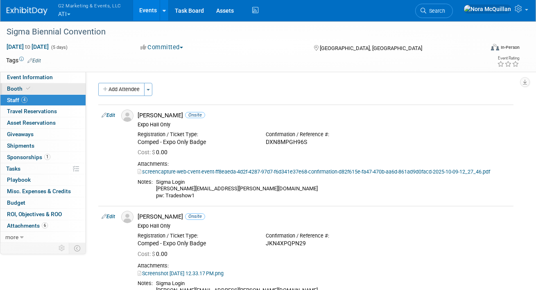
click at [39, 87] on link "Booth" at bounding box center [42, 88] width 85 height 11
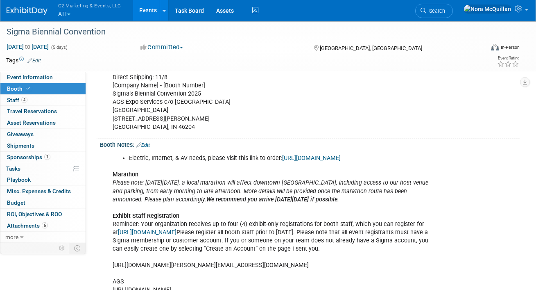
scroll to position [320, 0]
click at [150, 143] on link "Edit" at bounding box center [143, 146] width 14 height 6
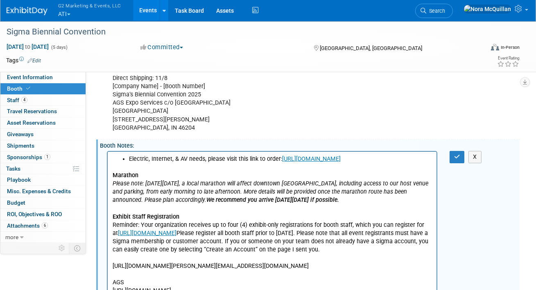
scroll to position [0, 0]
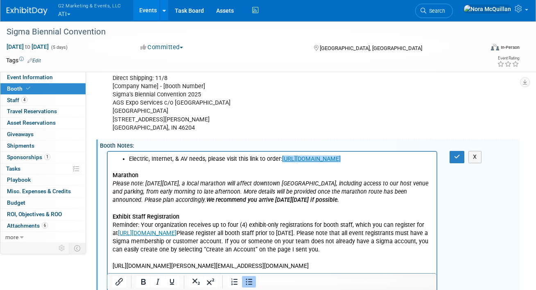
click at [421, 161] on li "Electric, Internet, & AV needs, please visit this link to order: https://markey…" at bounding box center [280, 159] width 303 height 8
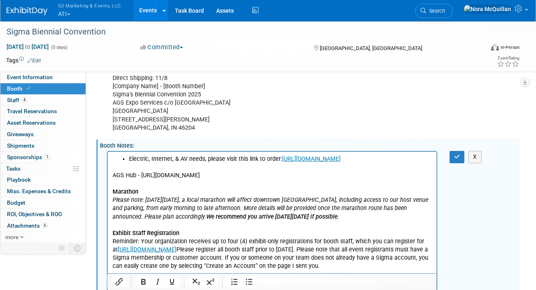
drag, startPoint x: 267, startPoint y: 175, endPoint x: 140, endPoint y: 177, distance: 127.0
click at [140, 177] on p "AGS Hub - https://www.goshow.ags-expo.com/eHub/home" at bounding box center [272, 175] width 320 height 8
click at [120, 282] on icon "Insert/edit link" at bounding box center [119, 281] width 7 height 7
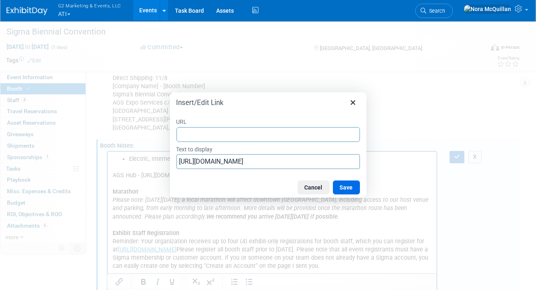
type input "https://www.goshow.ags-expo.com/eHub/home"
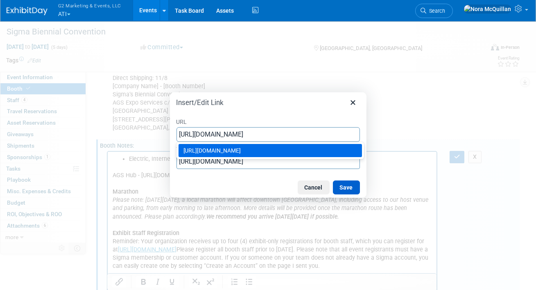
click at [346, 187] on button "Save" at bounding box center [346, 187] width 27 height 14
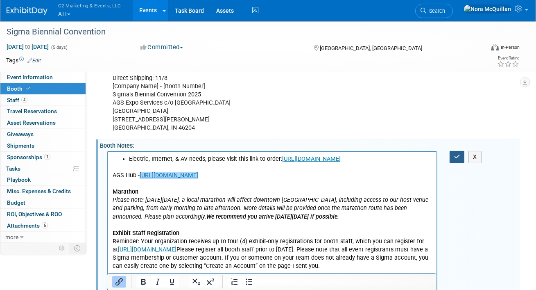
click at [452, 158] on button "button" at bounding box center [457, 157] width 15 height 12
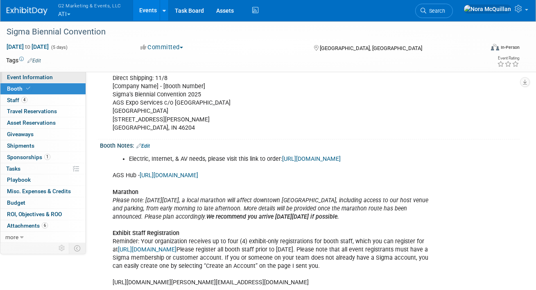
click at [44, 79] on span "Event Information" at bounding box center [30, 77] width 46 height 7
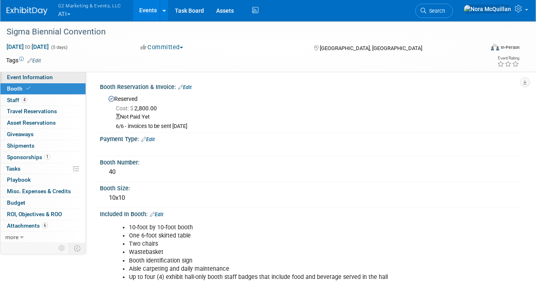
select select "ATI Nursing"
select select "Tier 1"
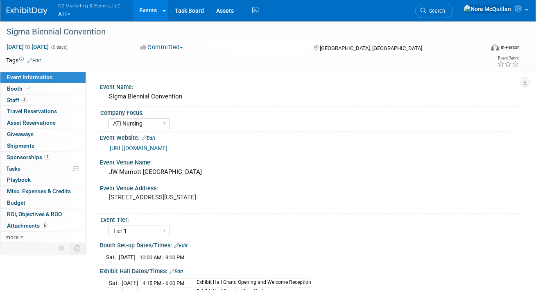
click at [148, 11] on link "Events" at bounding box center [148, 10] width 30 height 20
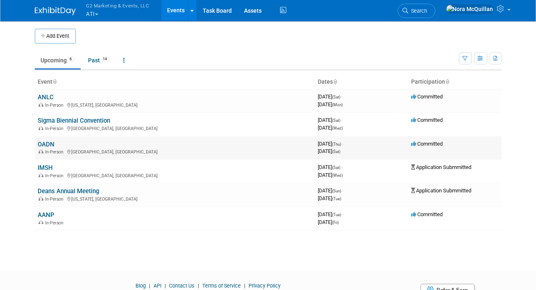
click at [45, 143] on link "OADN" at bounding box center [46, 144] width 17 height 7
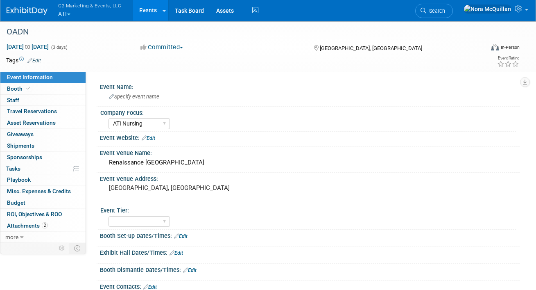
select select "ATI Nursing"
click at [46, 87] on link "Booth" at bounding box center [42, 88] width 85 height 11
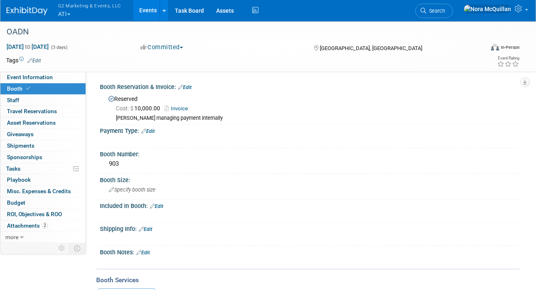
click at [67, 12] on button "G2 Marketing & Events, LLC ATI" at bounding box center [94, 10] width 74 height 21
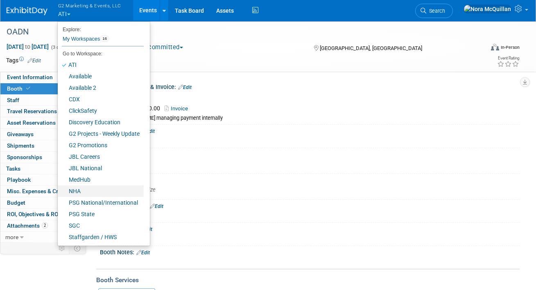
click at [87, 189] on link "NHA" at bounding box center [101, 190] width 86 height 11
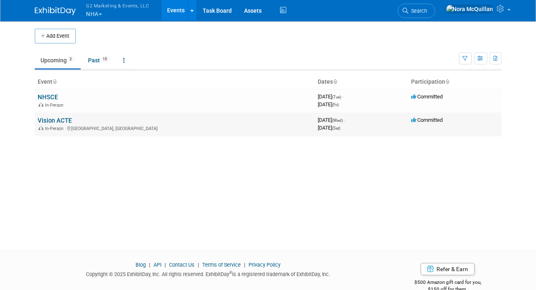
click at [57, 120] on link "Vision ACTE" at bounding box center [55, 120] width 34 height 7
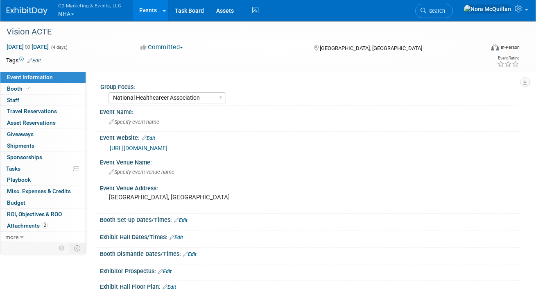
select select "National Healthcareer Association"
click at [57, 89] on link "Booth" at bounding box center [42, 88] width 85 height 11
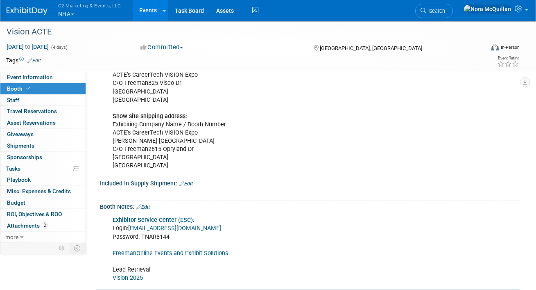
scroll to position [198, 0]
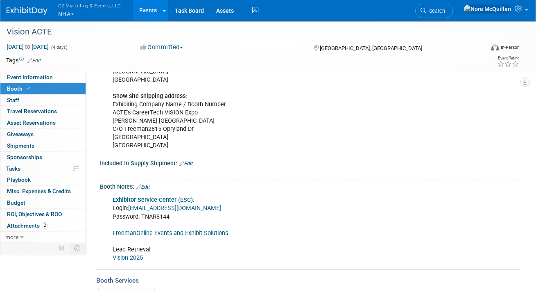
click at [179, 230] on link "FreemanOnline Events and Exhibit Solutions" at bounding box center [171, 232] width 116 height 7
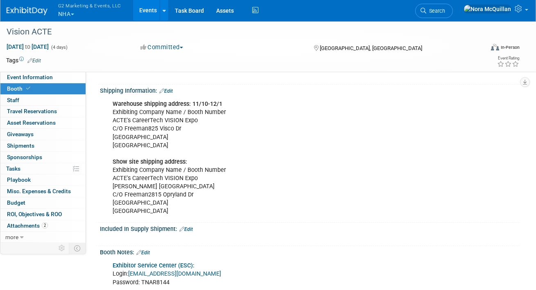
scroll to position [0, 0]
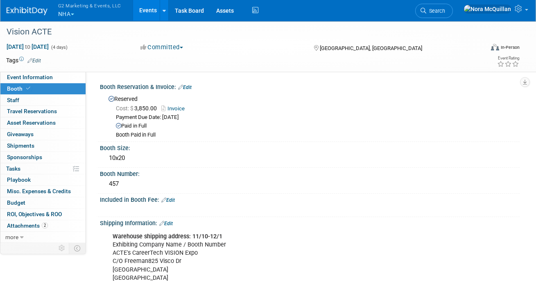
click at [70, 13] on button "G2 Marketing & Events, LLC NHA" at bounding box center [94, 10] width 74 height 21
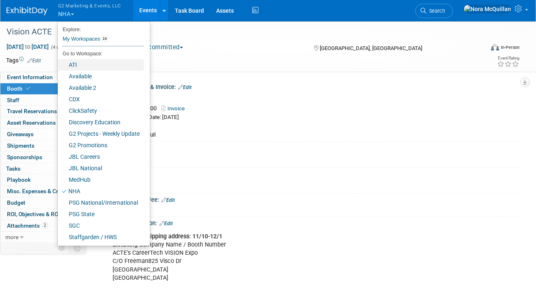
click at [76, 67] on link "ATI" at bounding box center [101, 64] width 86 height 11
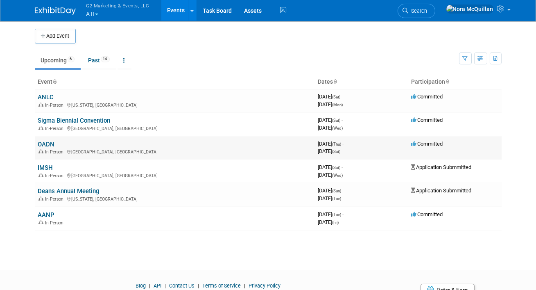
click at [48, 144] on link "OADN" at bounding box center [46, 144] width 17 height 7
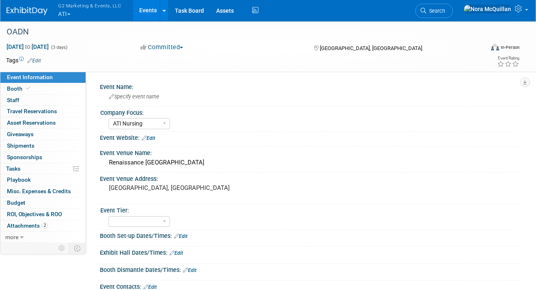
select select "ATI Nursing"
click at [35, 90] on link "Booth" at bounding box center [42, 88] width 85 height 11
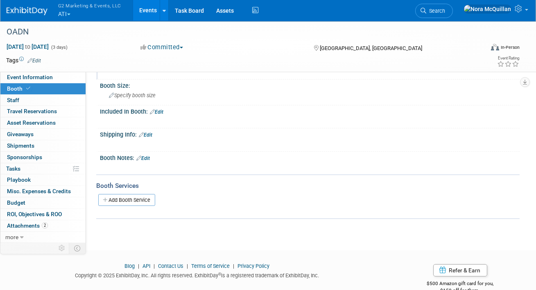
scroll to position [93, 0]
click at [150, 156] on link "Edit" at bounding box center [143, 159] width 14 height 6
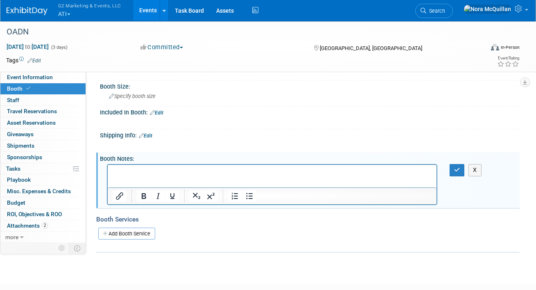
scroll to position [0, 0]
click at [456, 165] on button "button" at bounding box center [457, 170] width 15 height 12
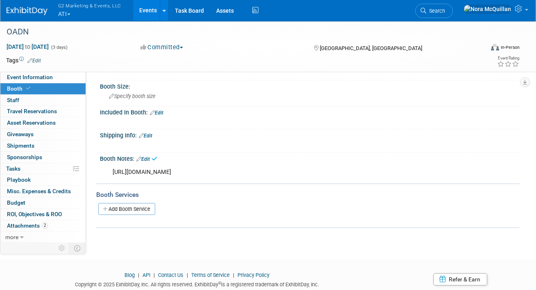
click at [145, 158] on link "Edit" at bounding box center [143, 159] width 14 height 6
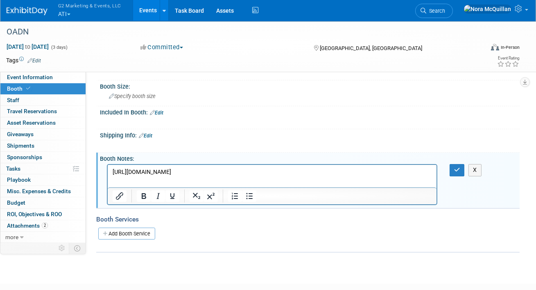
drag, startPoint x: 283, startPoint y: 179, endPoint x: 99, endPoint y: 175, distance: 184.0
click at [107, 175] on html "https://2025oadnconvention.eventscribe.net/aaStatic.asp?SFP=V0pHUkFFR1JAMjM0Mzl…" at bounding box center [271, 170] width 329 height 11
click at [119, 195] on icon "Insert/edit link" at bounding box center [120, 196] width 10 height 10
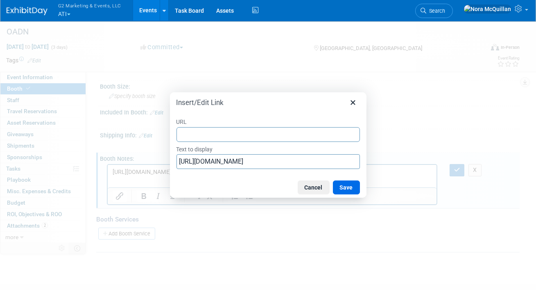
type input "https://2025oadnconvention.eventscribe.net/aaStatic.asp?SFP=V0pHUkFFR1JAMjM0Mzl…"
drag, startPoint x: 352, startPoint y: 185, endPoint x: 245, endPoint y: 22, distance: 195.3
click at [352, 185] on button "Save" at bounding box center [346, 187] width 27 height 14
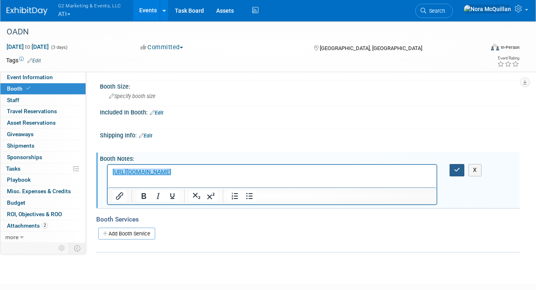
click at [453, 170] on button "button" at bounding box center [457, 170] width 15 height 12
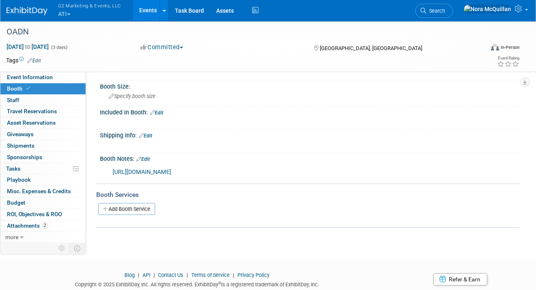
click at [65, 11] on button "G2 Marketing & Events, LLC ATI" at bounding box center [94, 10] width 74 height 21
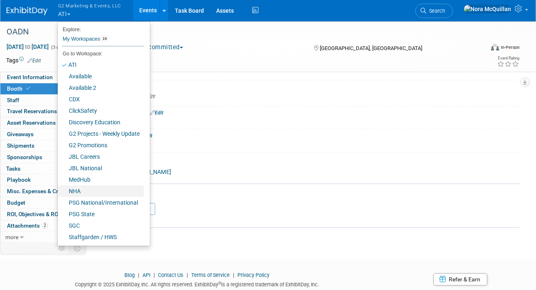
click at [75, 189] on link "NHA" at bounding box center [101, 190] width 86 height 11
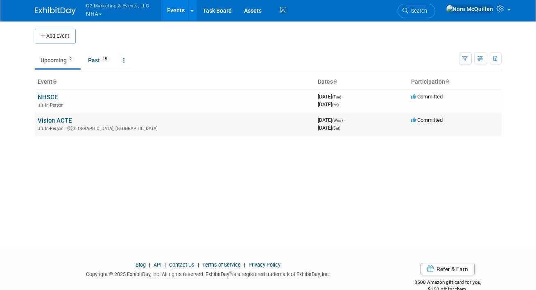
click at [57, 123] on link "Vision ACTE" at bounding box center [55, 120] width 34 height 7
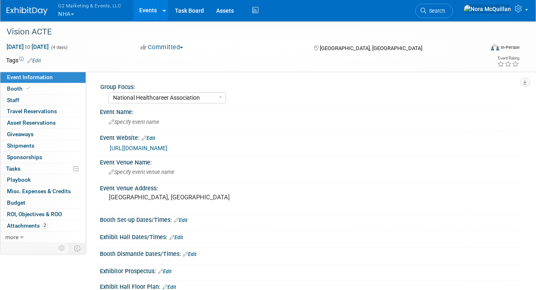
select select "National Healthcareer Association"
click at [40, 86] on link "Booth" at bounding box center [42, 88] width 85 height 11
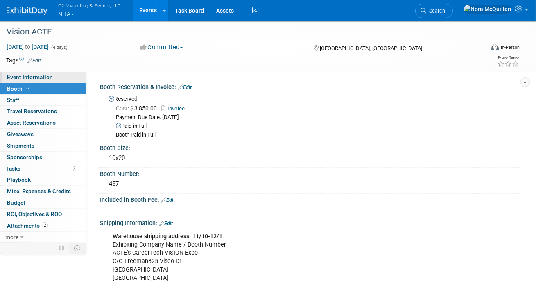
click at [41, 82] on link "Event Information" at bounding box center [42, 77] width 85 height 11
select select "National Healthcareer Association"
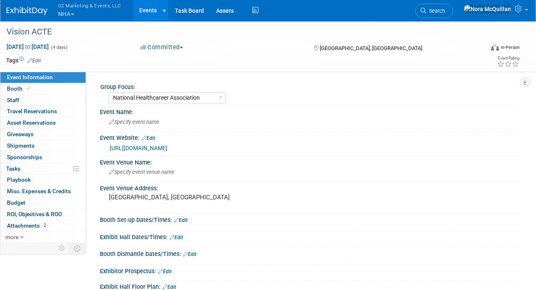
scroll to position [79, 0]
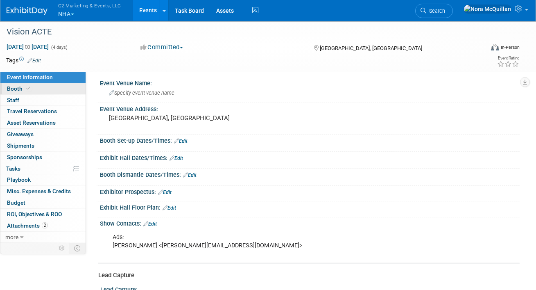
click at [46, 87] on link "Booth" at bounding box center [42, 88] width 85 height 11
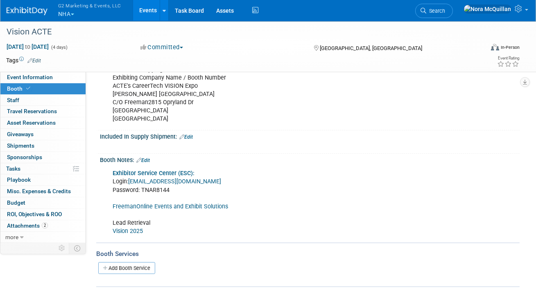
scroll to position [225, 0]
click at [190, 205] on link "FreemanOnline Events and Exhibit Solutions" at bounding box center [171, 205] width 116 height 7
